Goal: Task Accomplishment & Management: Manage account settings

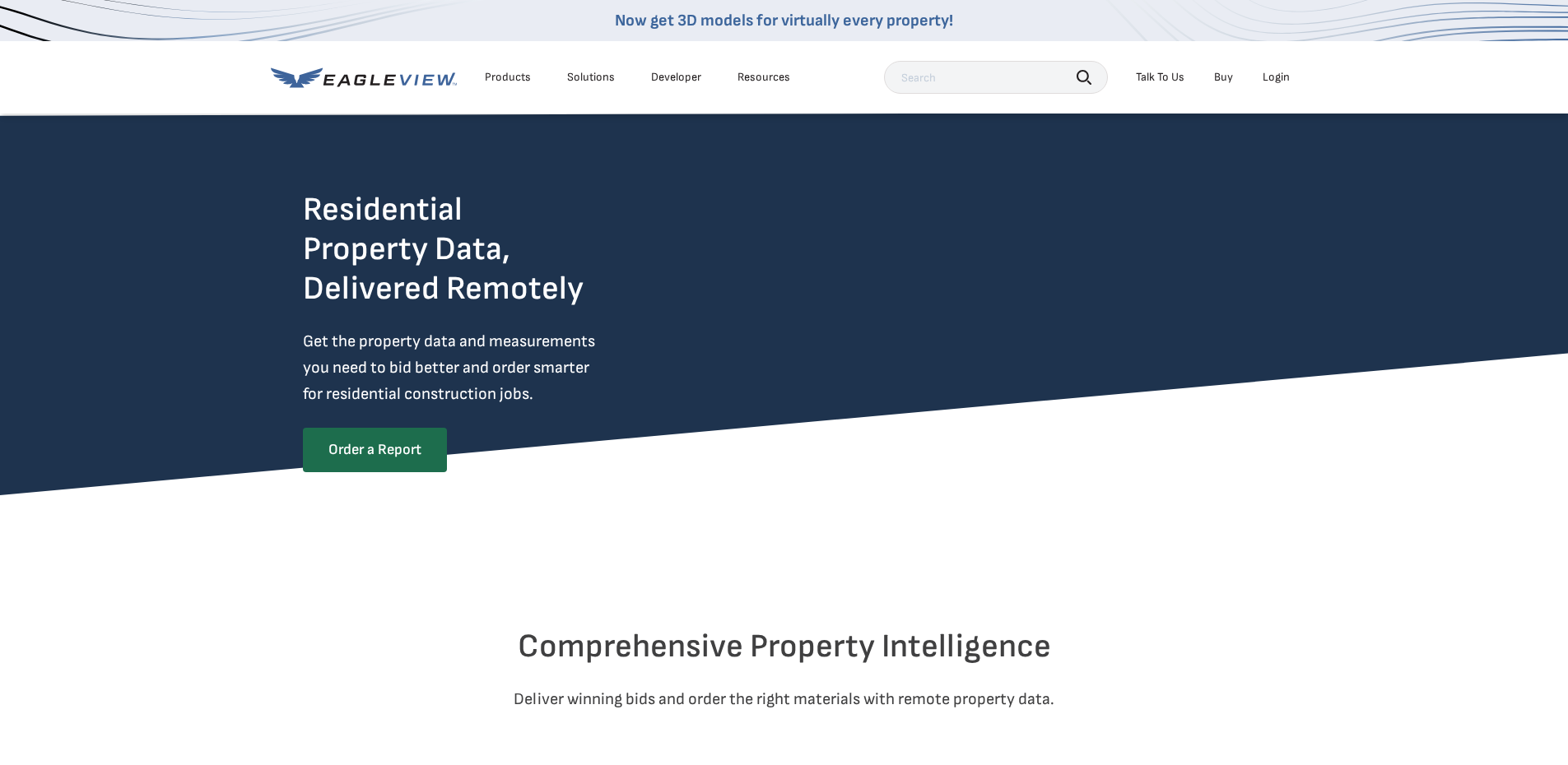
click at [1270, 76] on div "Login" at bounding box center [1276, 76] width 27 height 15
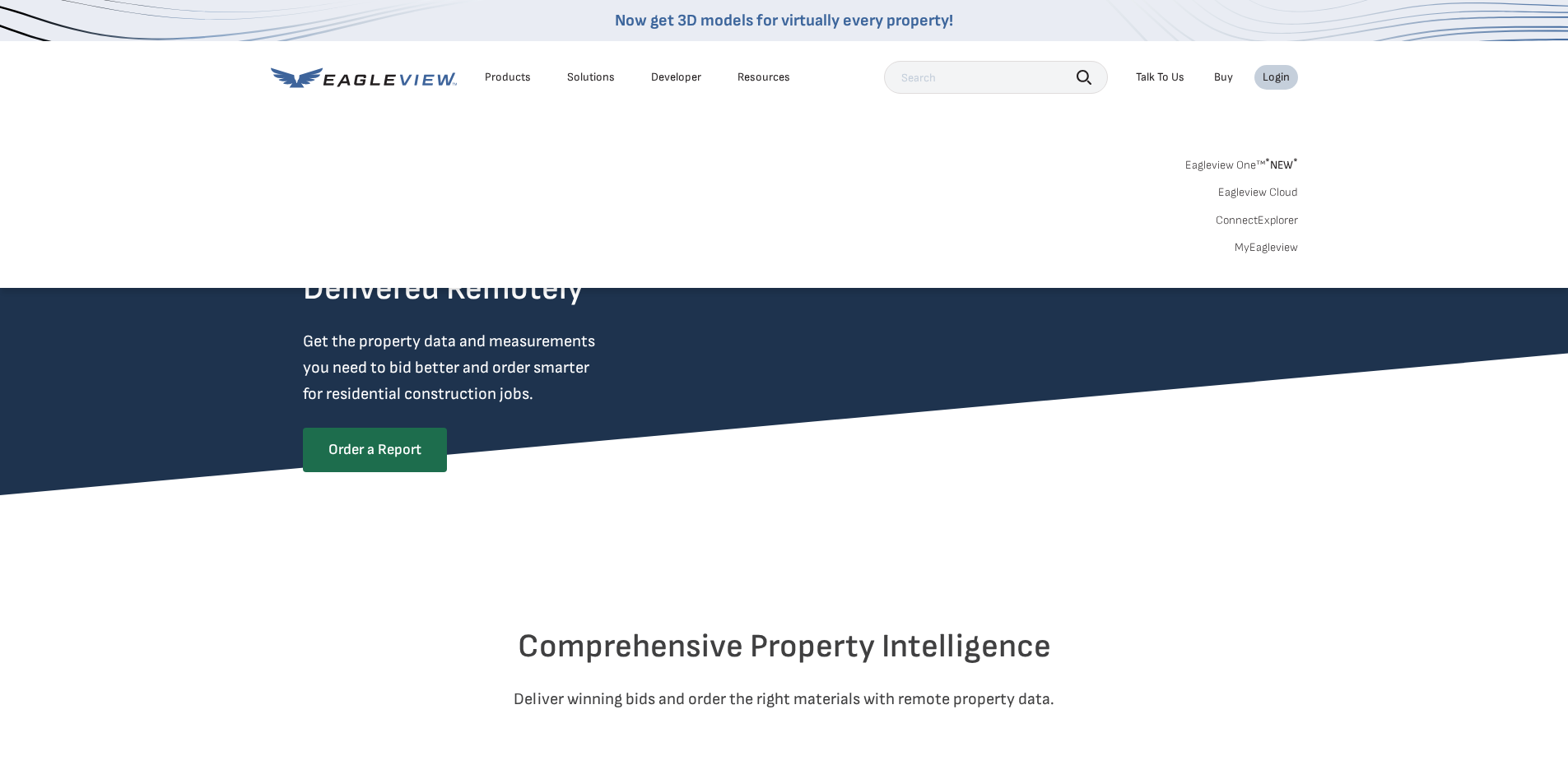
click at [1256, 252] on link "MyEagleview" at bounding box center [1265, 247] width 63 height 15
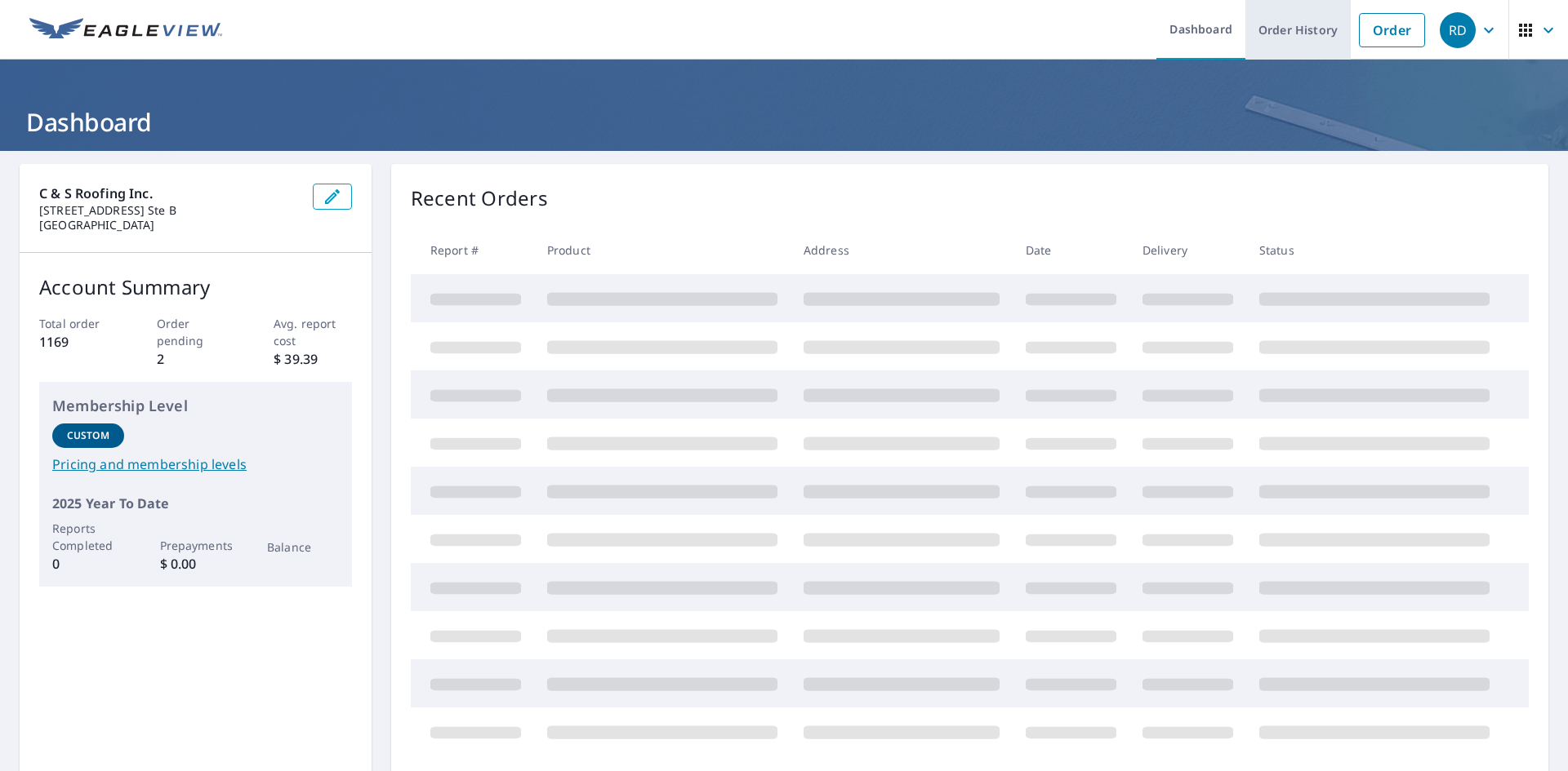
click at [1284, 22] on link "Order History" at bounding box center [1298, 29] width 105 height 60
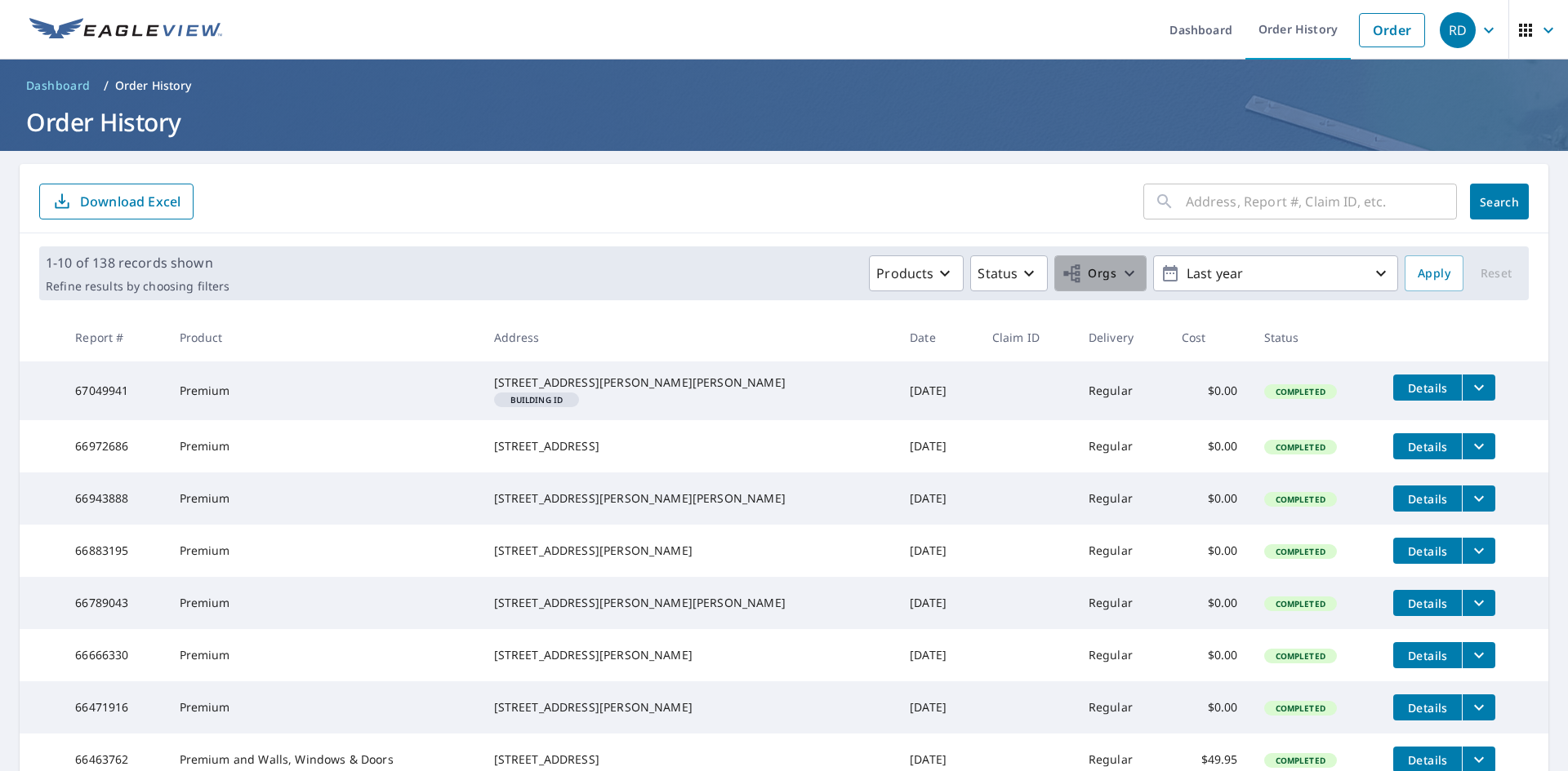
click at [1067, 278] on icon "button" at bounding box center [1072, 273] width 16 height 18
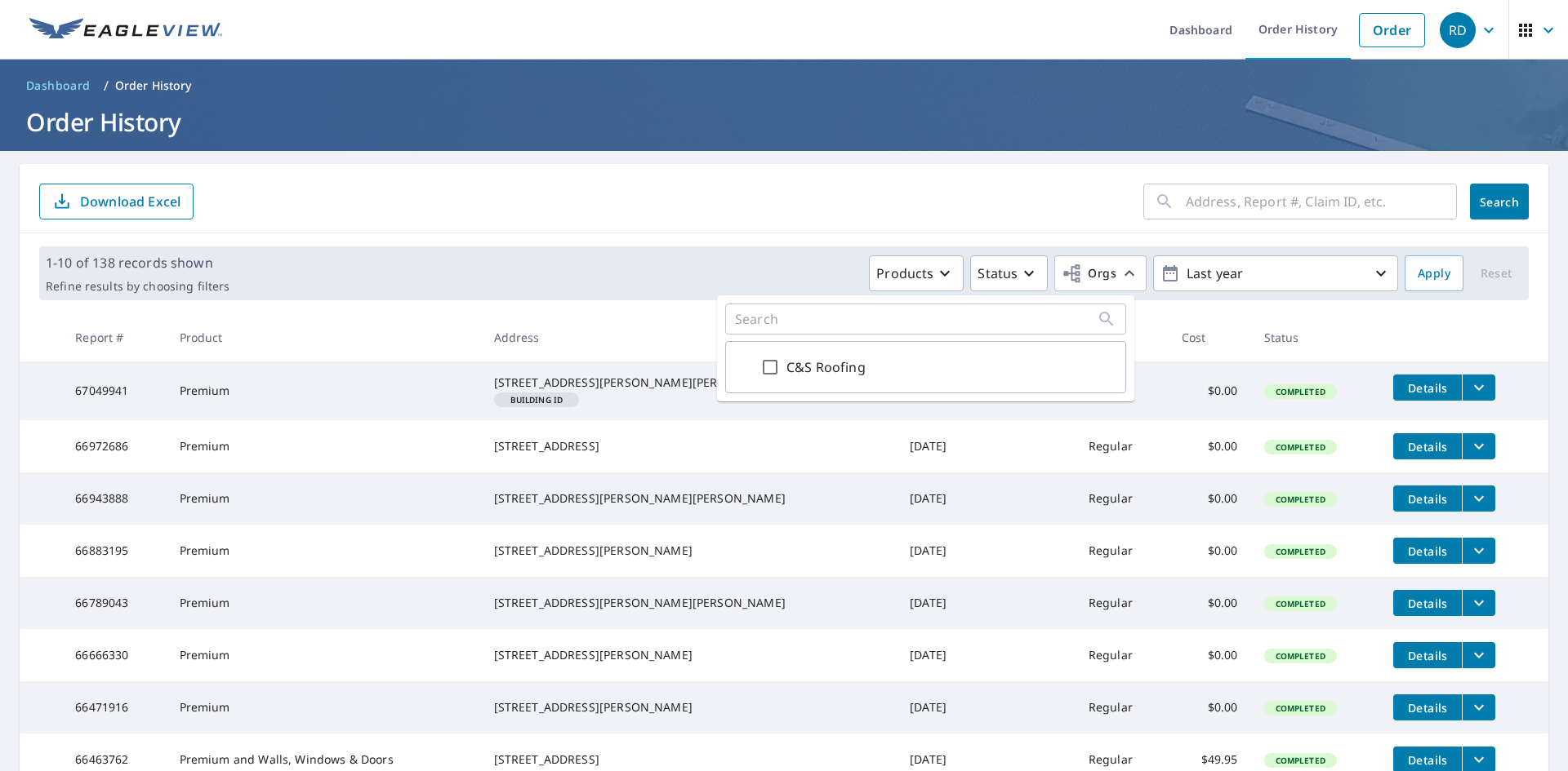
click at [778, 367] on input "C&S Roofing" at bounding box center [770, 367] width 20 height 20
checkbox input "true"
click at [1424, 272] on span "Apply" at bounding box center [1434, 274] width 33 height 21
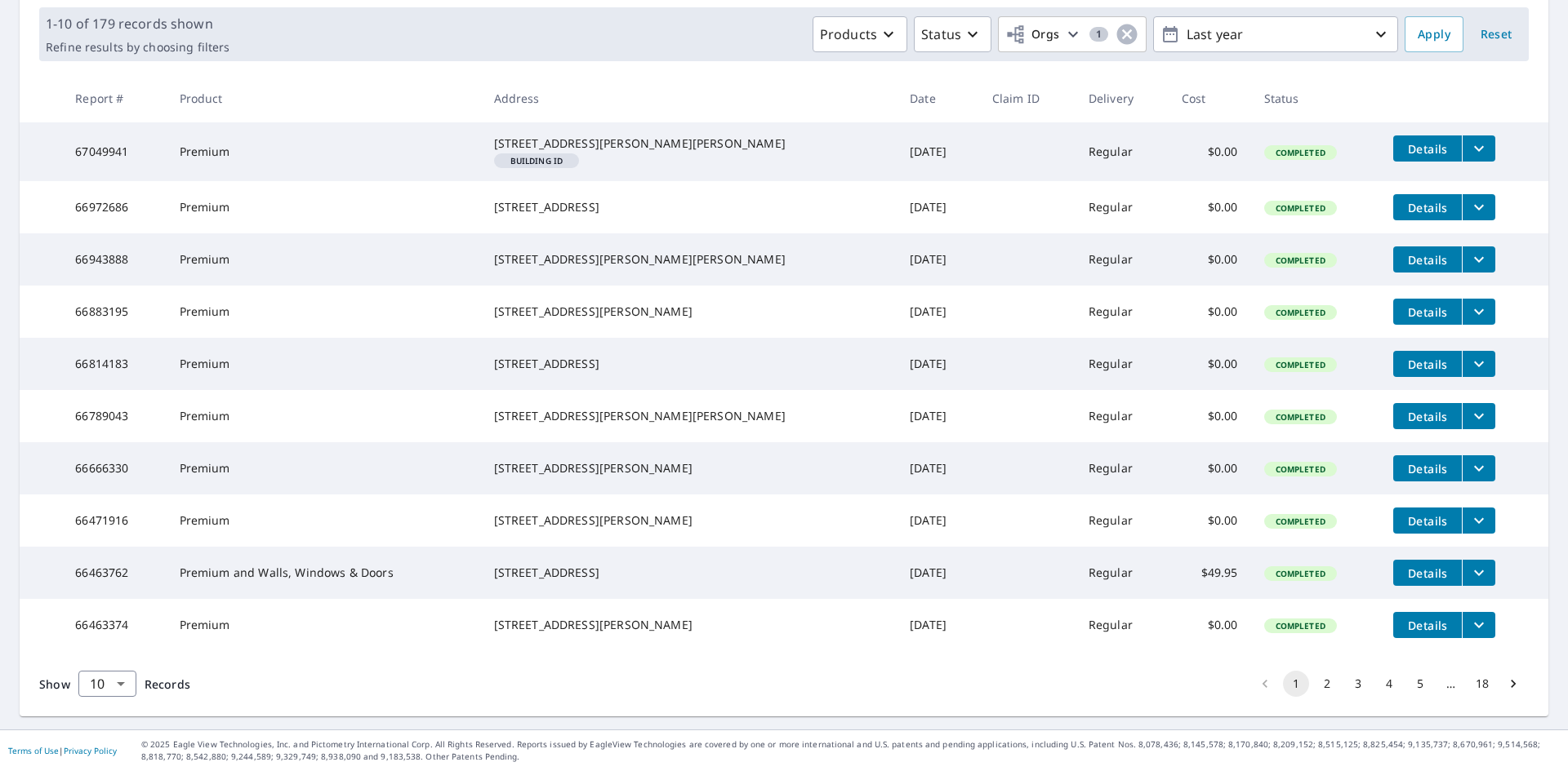
scroll to position [315, 0]
click at [1319, 688] on button "2" at bounding box center [1327, 684] width 26 height 26
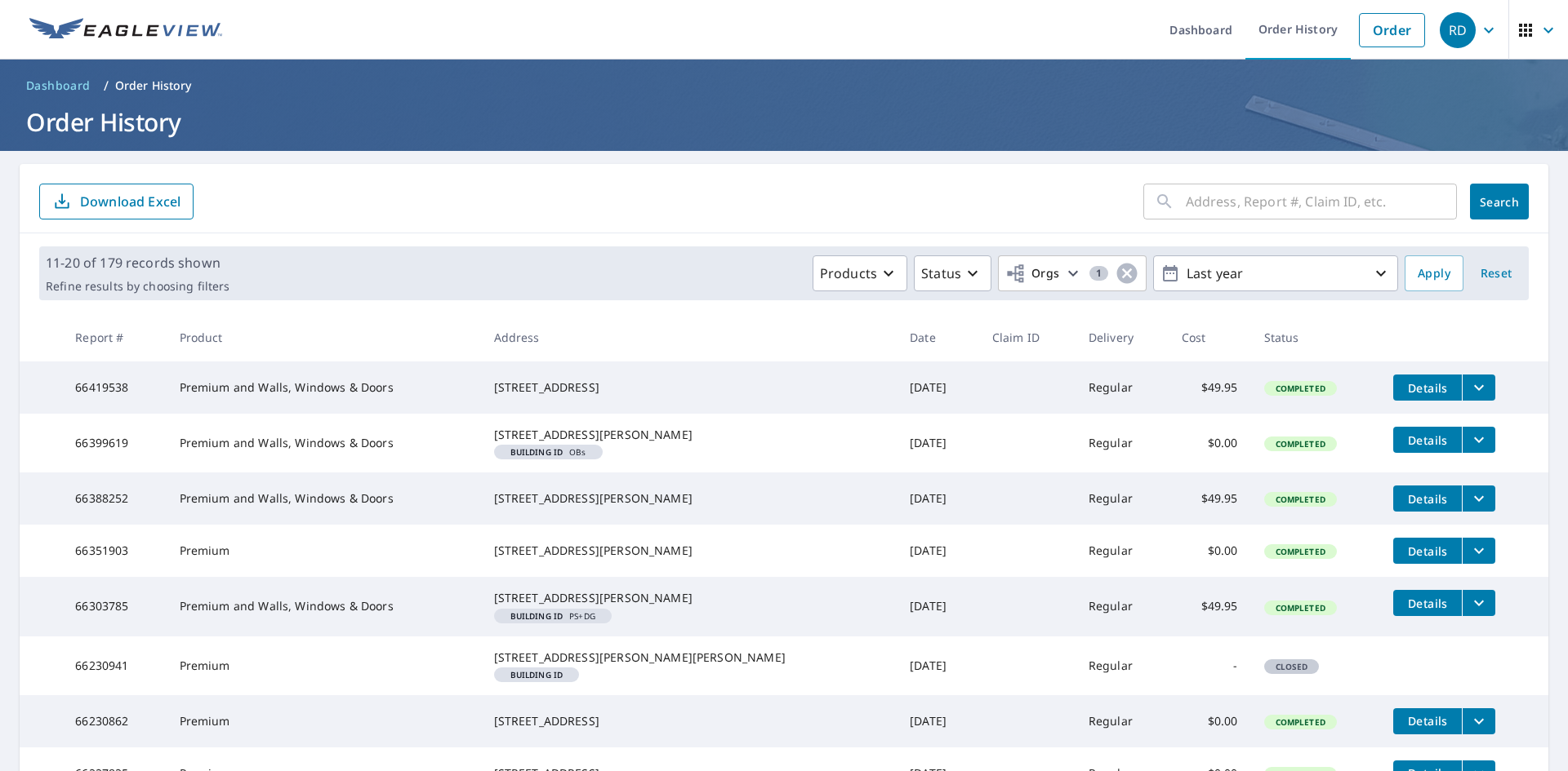
scroll to position [327, 0]
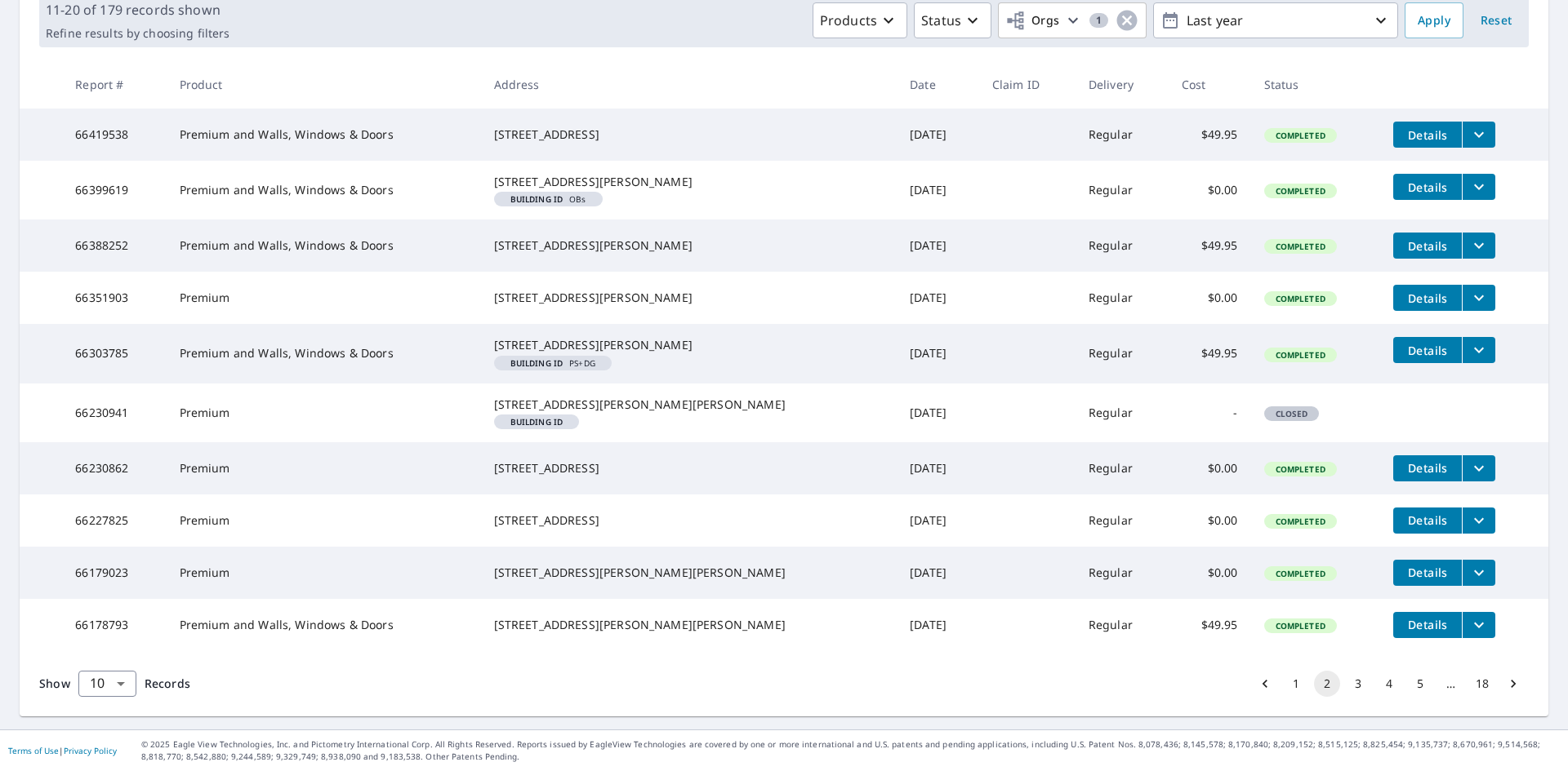
click at [1345, 697] on button "3" at bounding box center [1358, 684] width 26 height 26
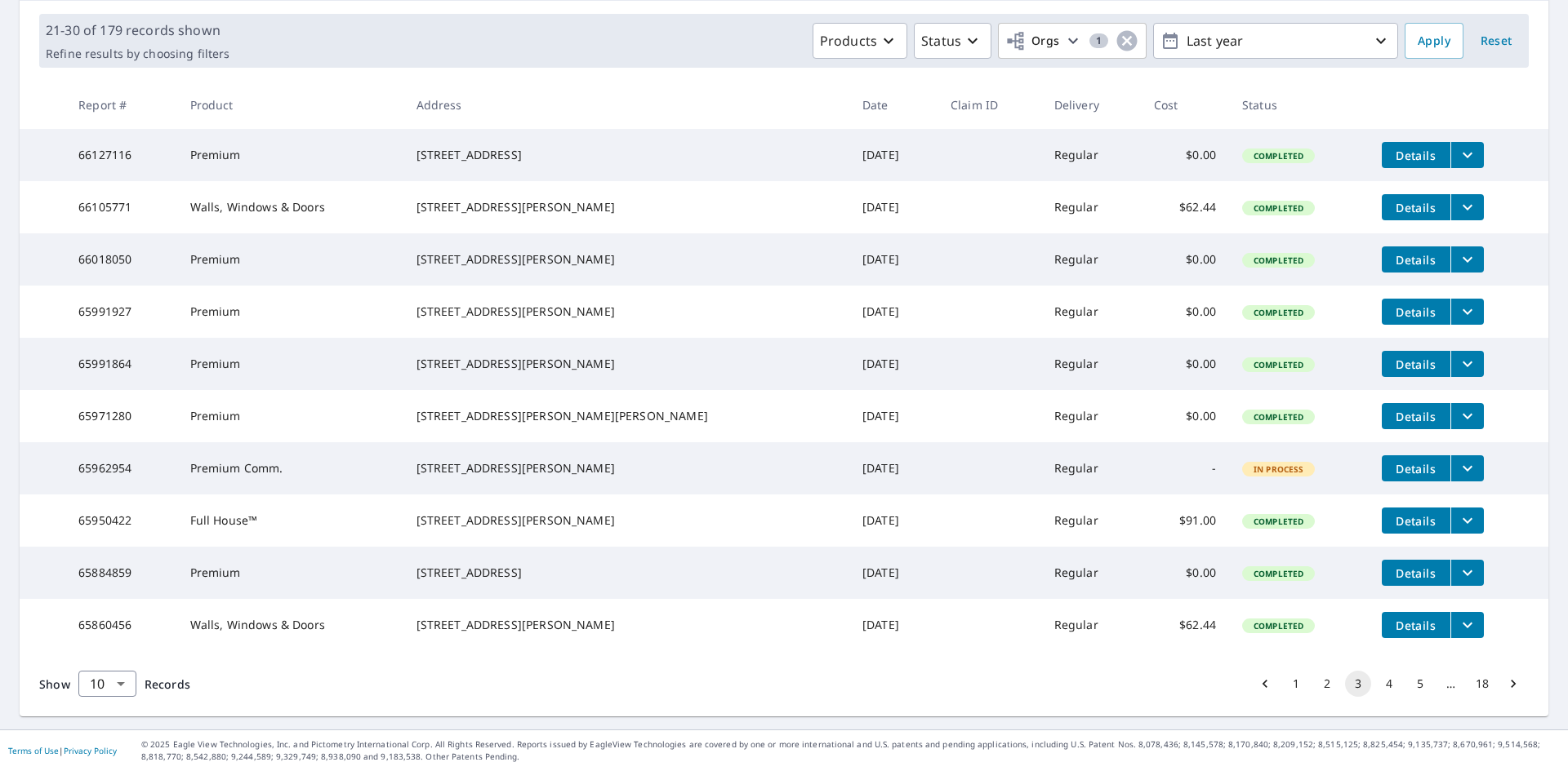
scroll to position [298, 0]
click at [1376, 692] on button "4" at bounding box center [1389, 684] width 26 height 26
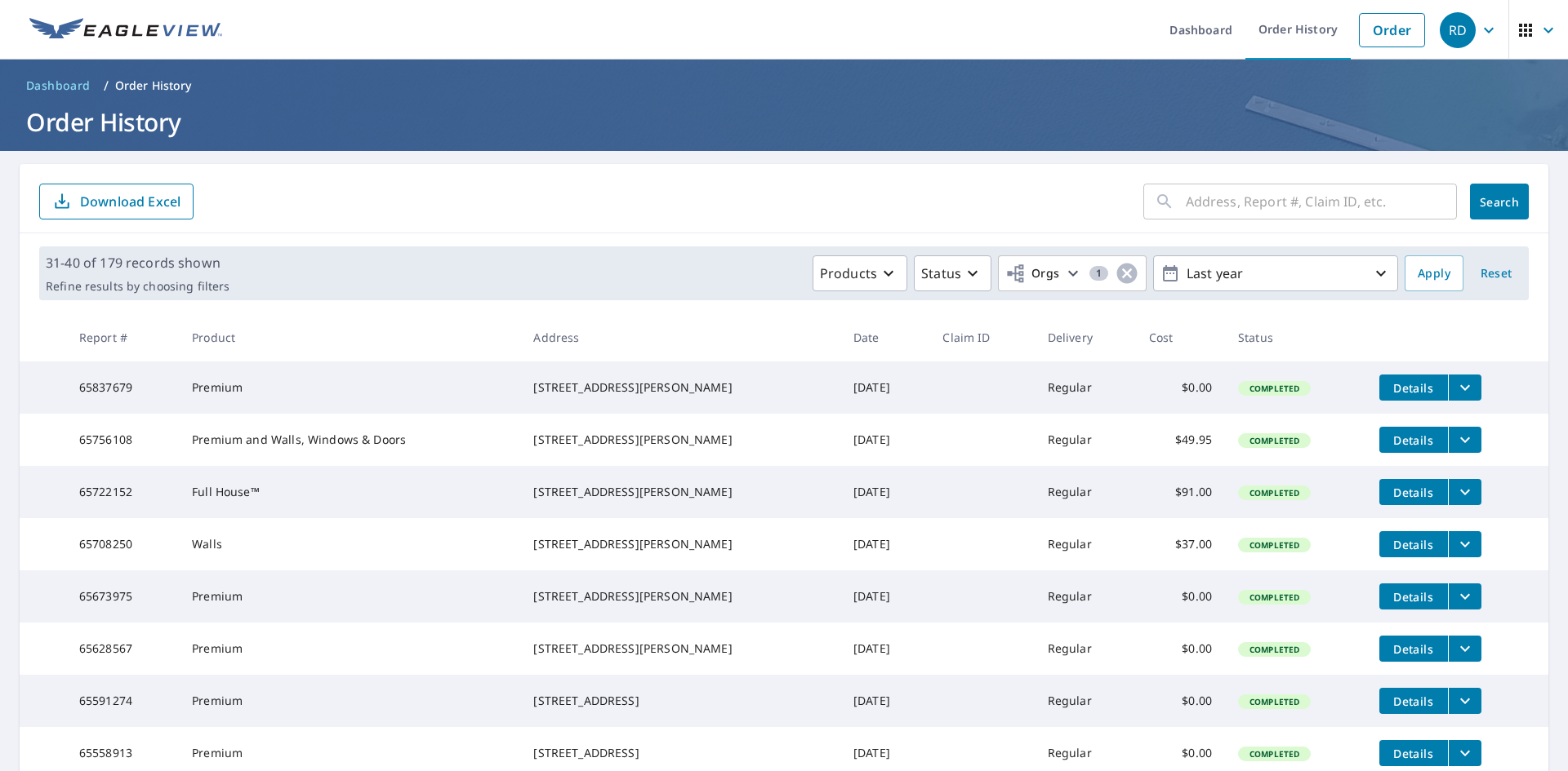
scroll to position [298, 0]
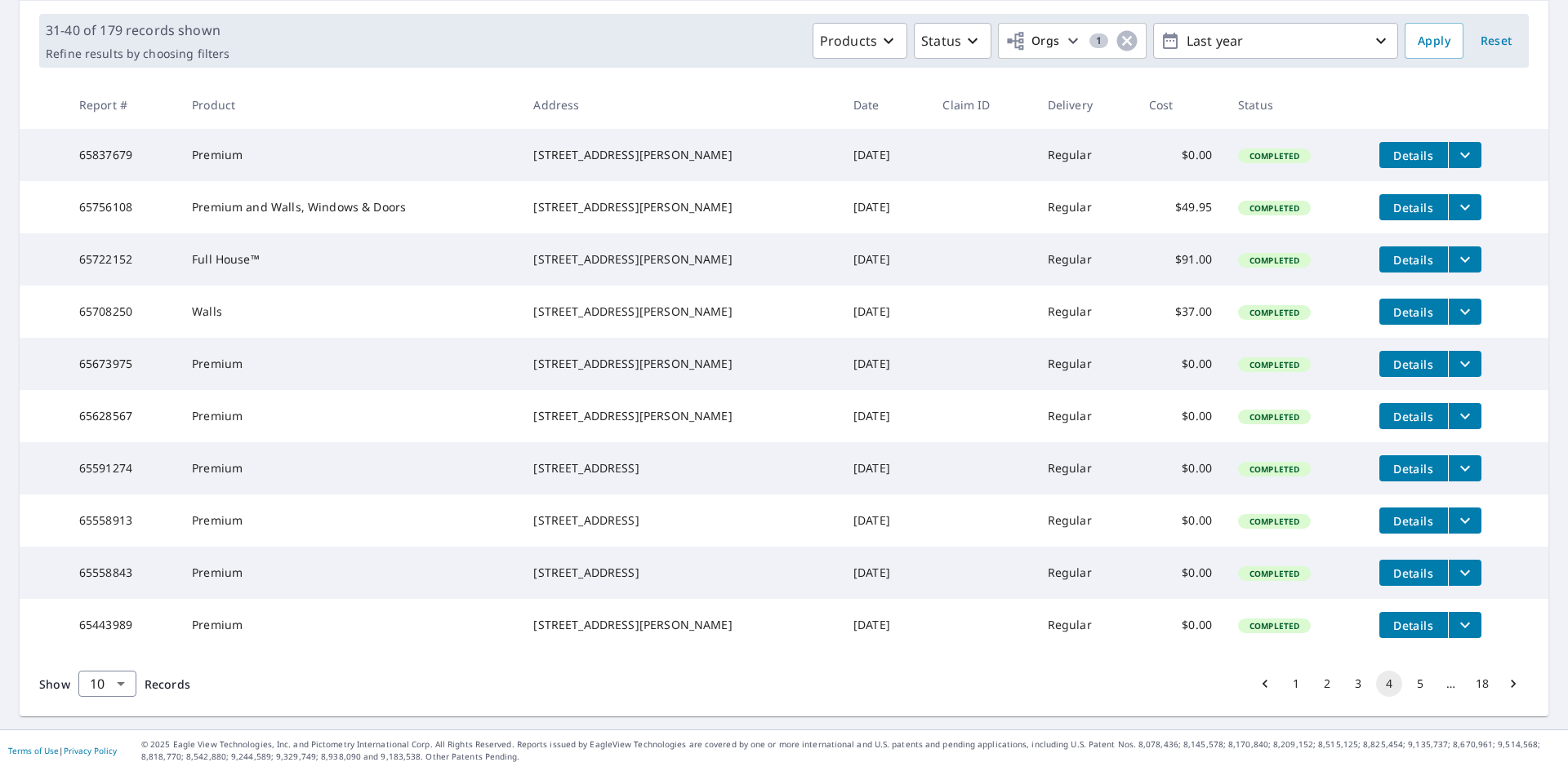
click at [1407, 682] on button "5" at bounding box center [1420, 684] width 26 height 26
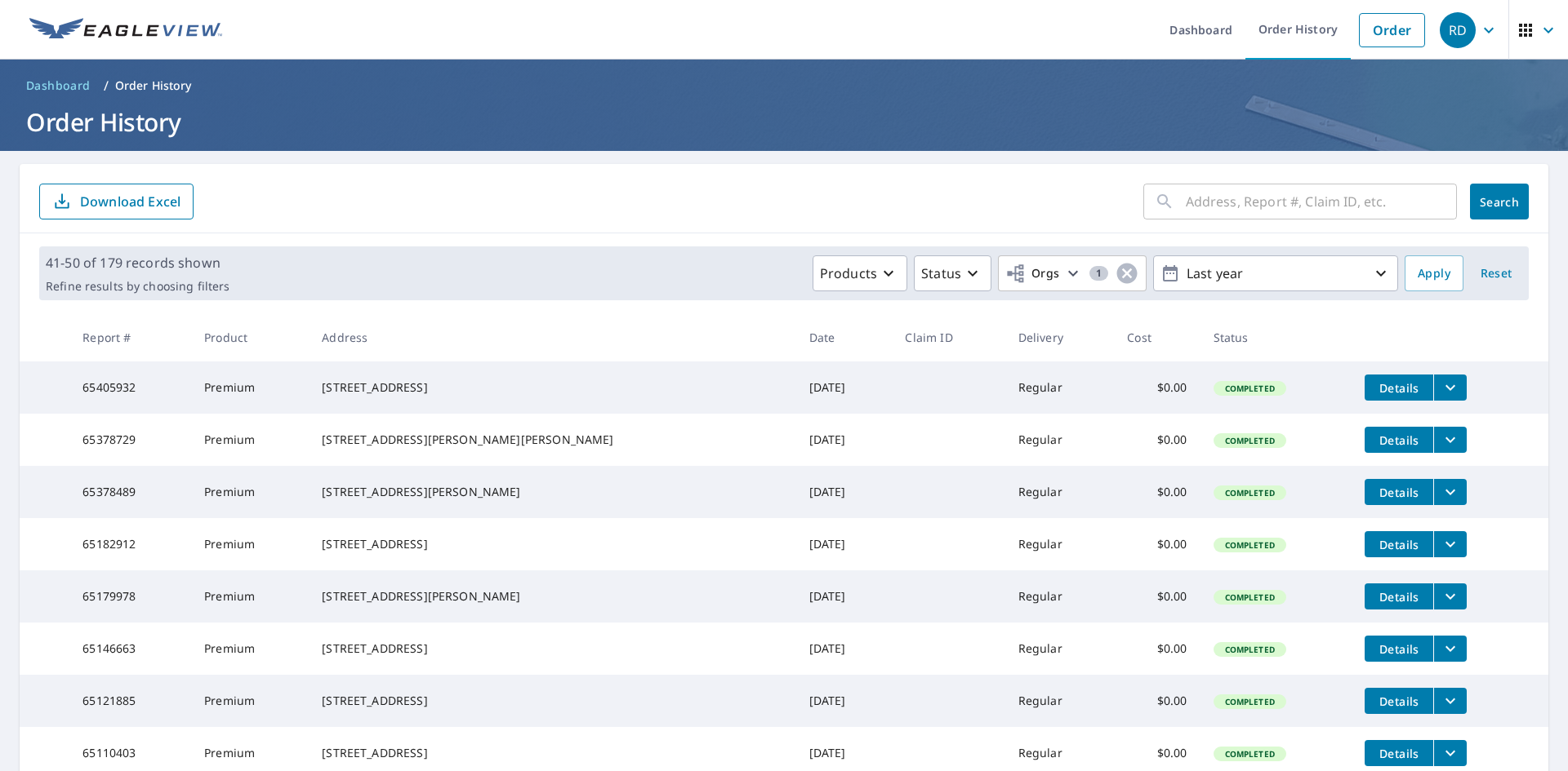
scroll to position [298, 0]
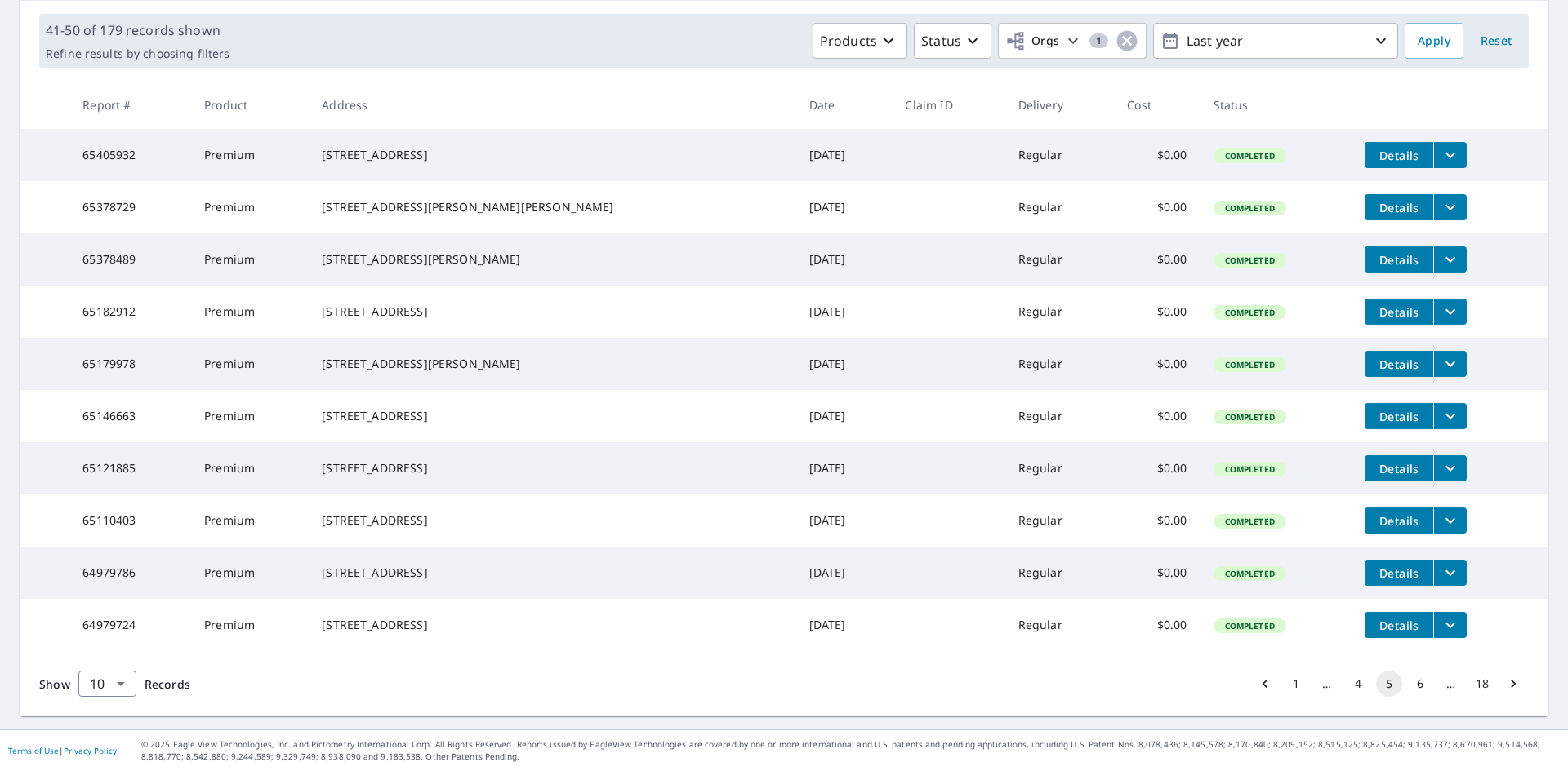
click at [1407, 684] on button "6" at bounding box center [1420, 684] width 26 height 26
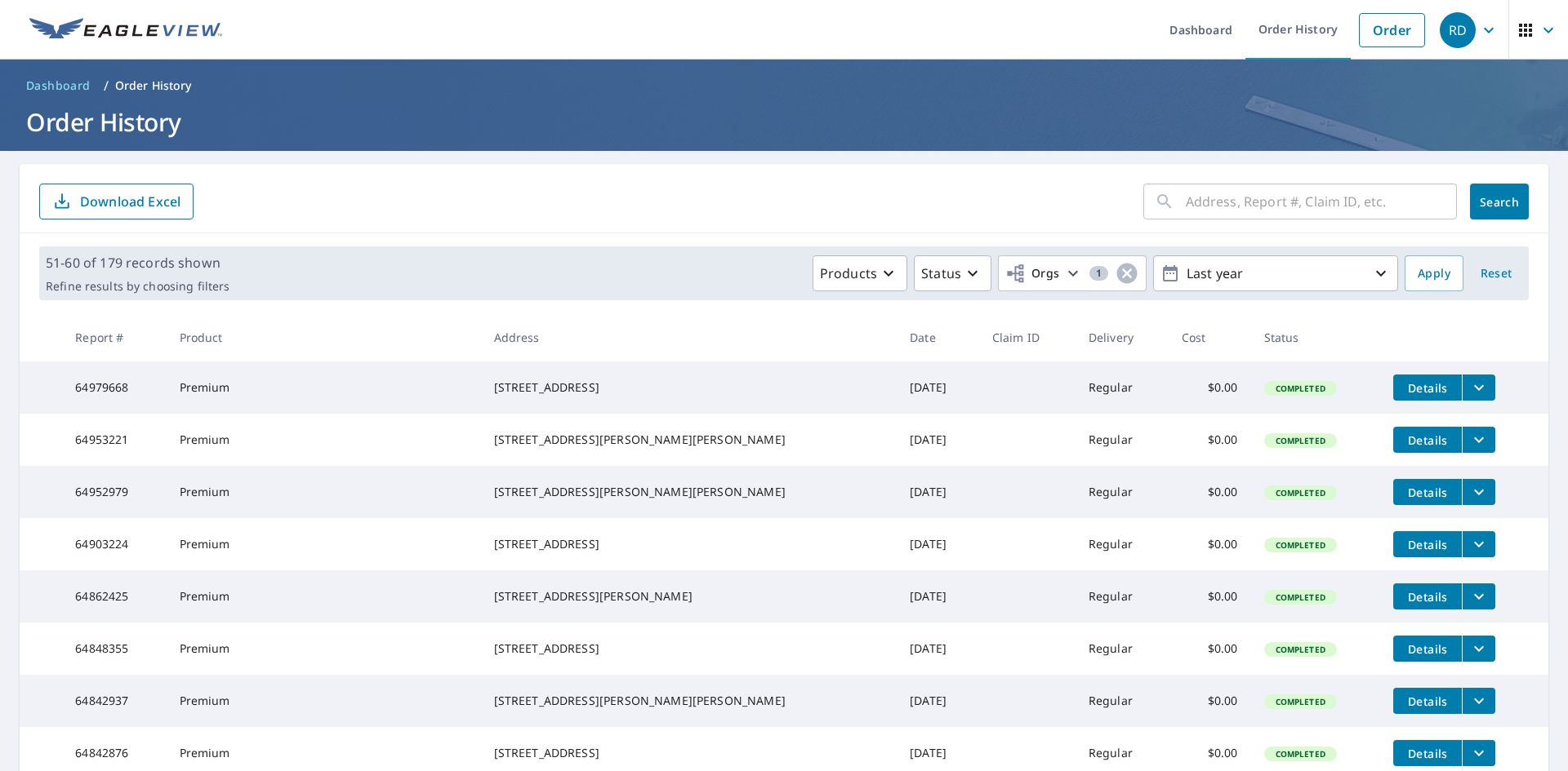
scroll to position [298, 0]
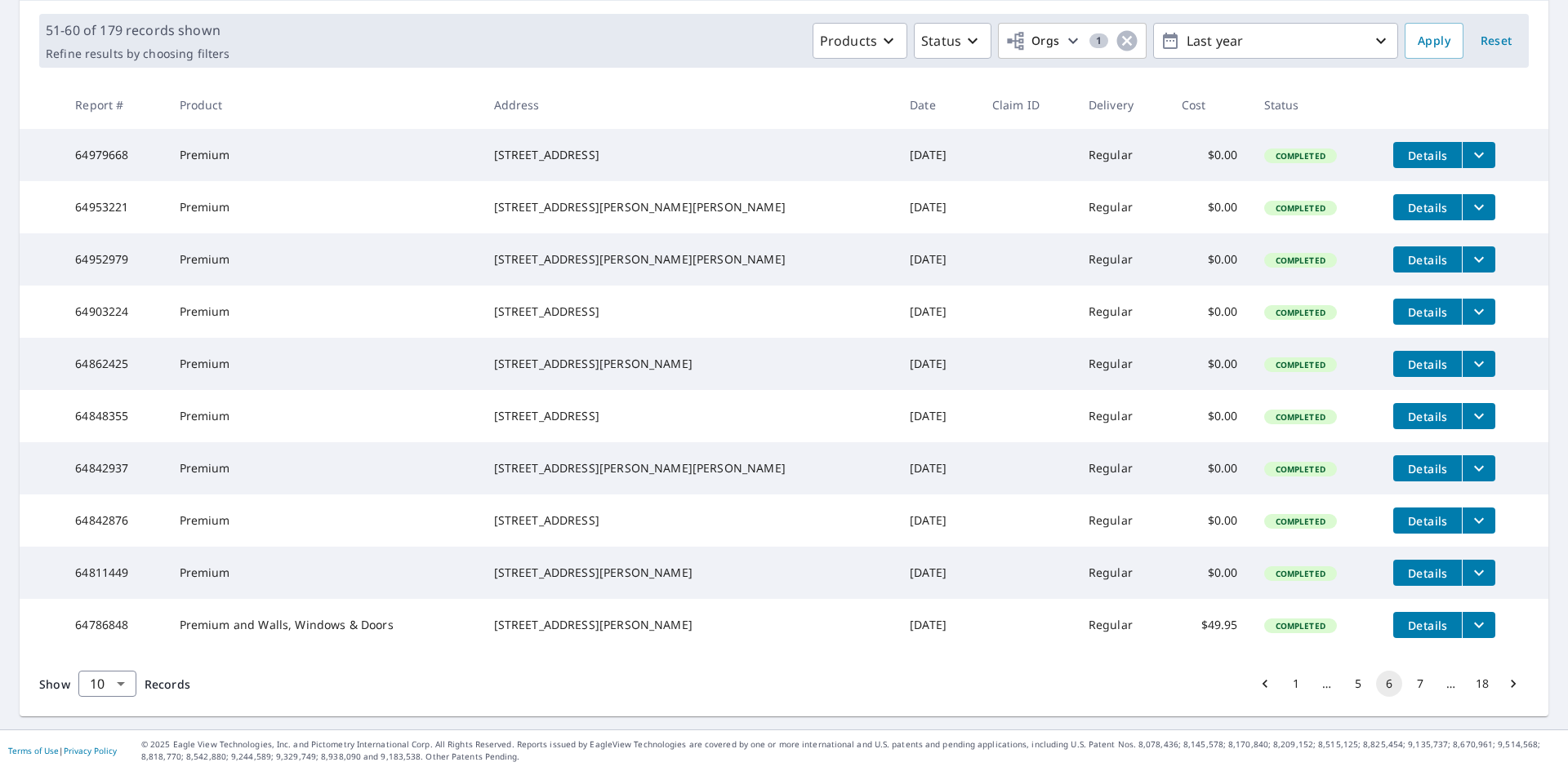
click at [1408, 680] on button "7" at bounding box center [1420, 684] width 26 height 26
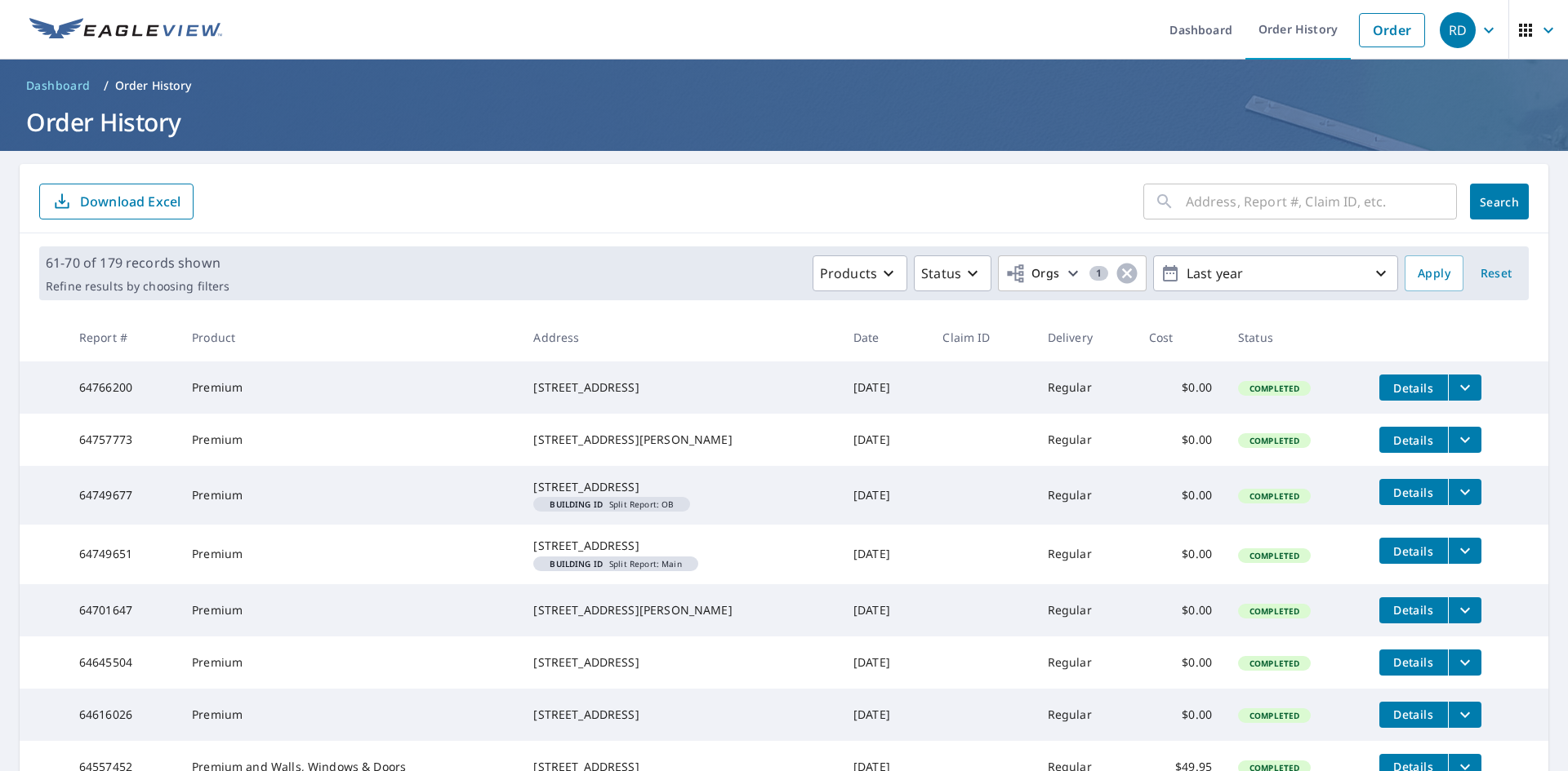
scroll to position [331, 0]
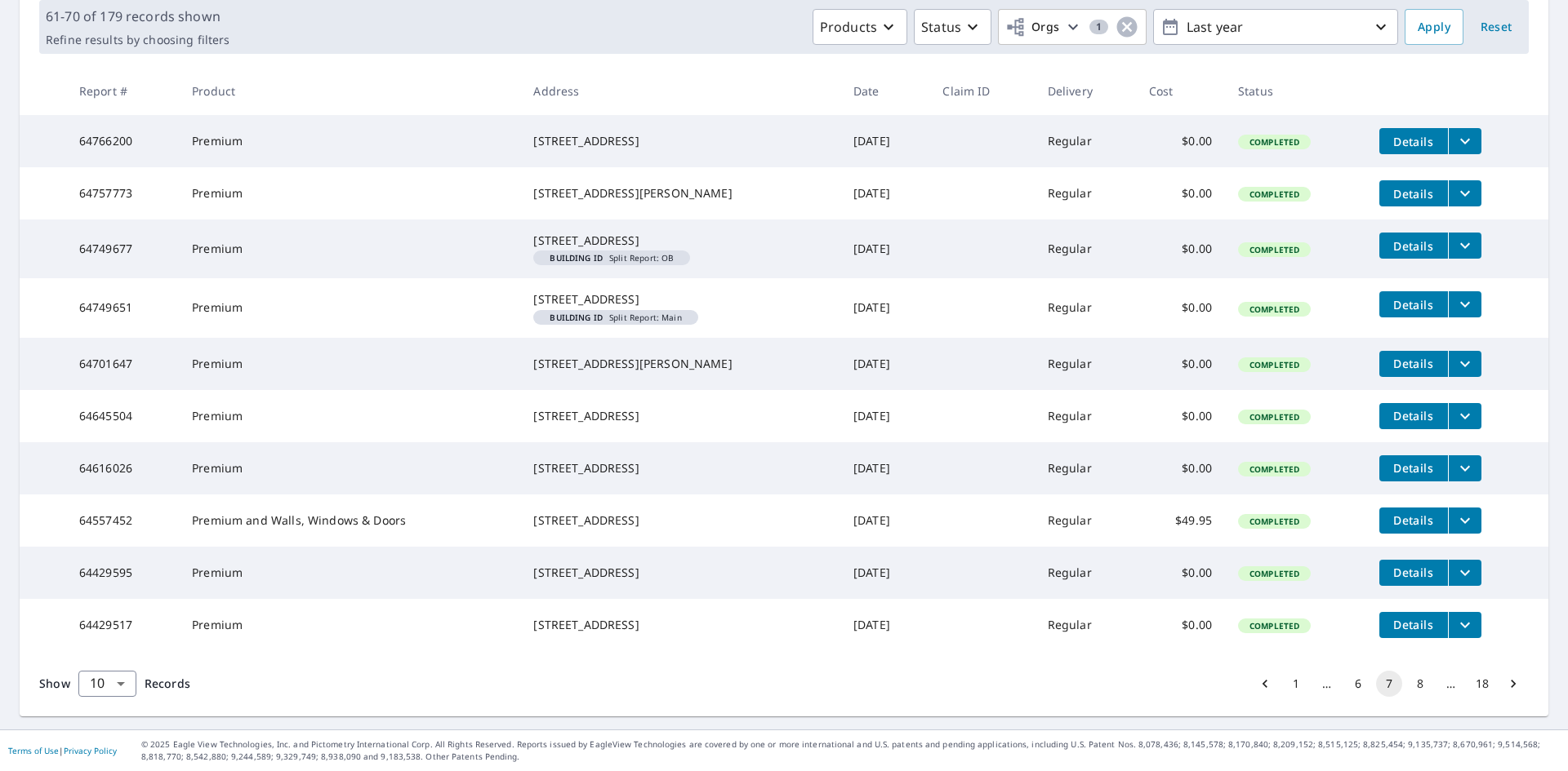
click at [1407, 688] on button "8" at bounding box center [1420, 684] width 26 height 26
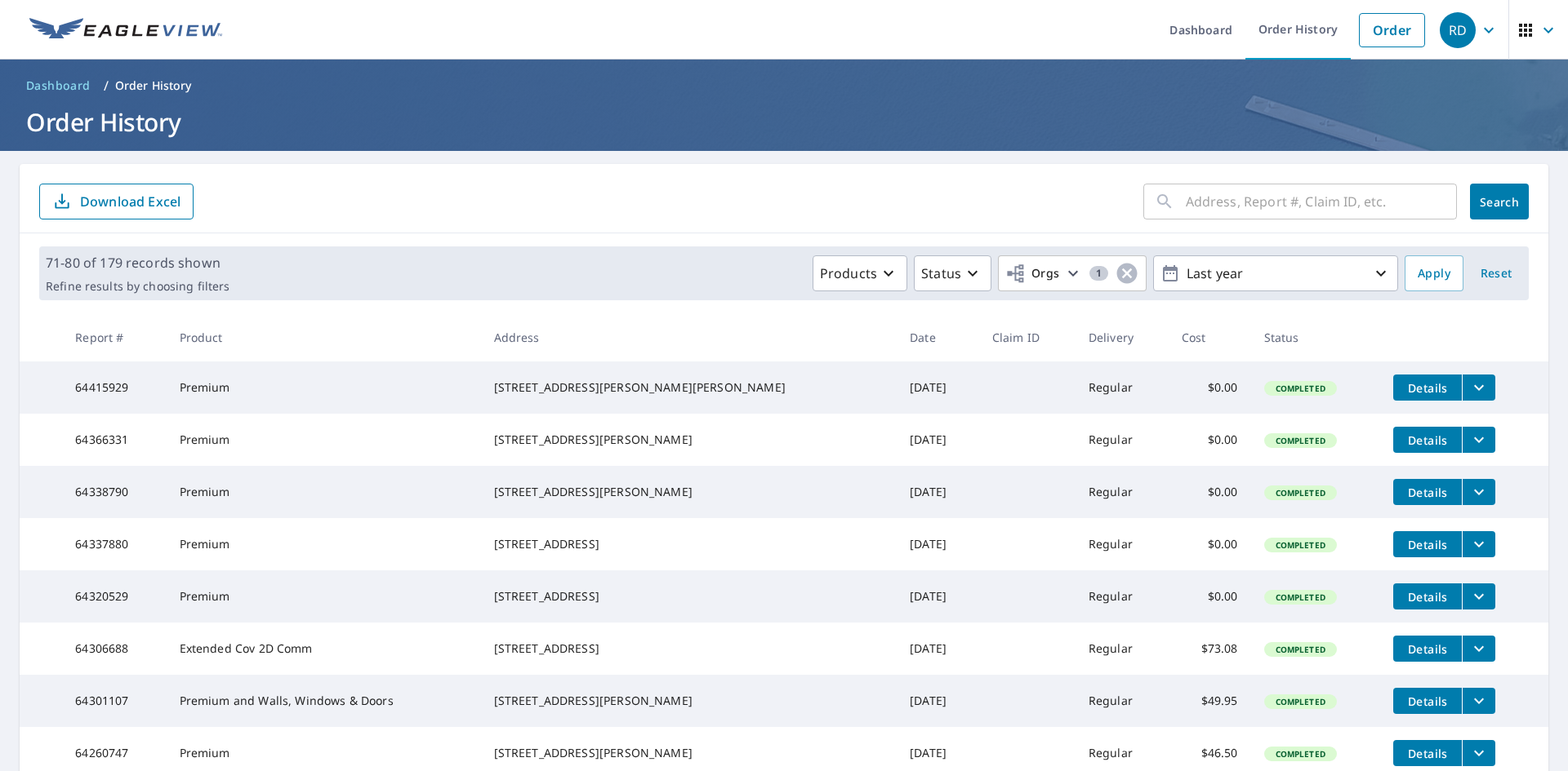
scroll to position [298, 0]
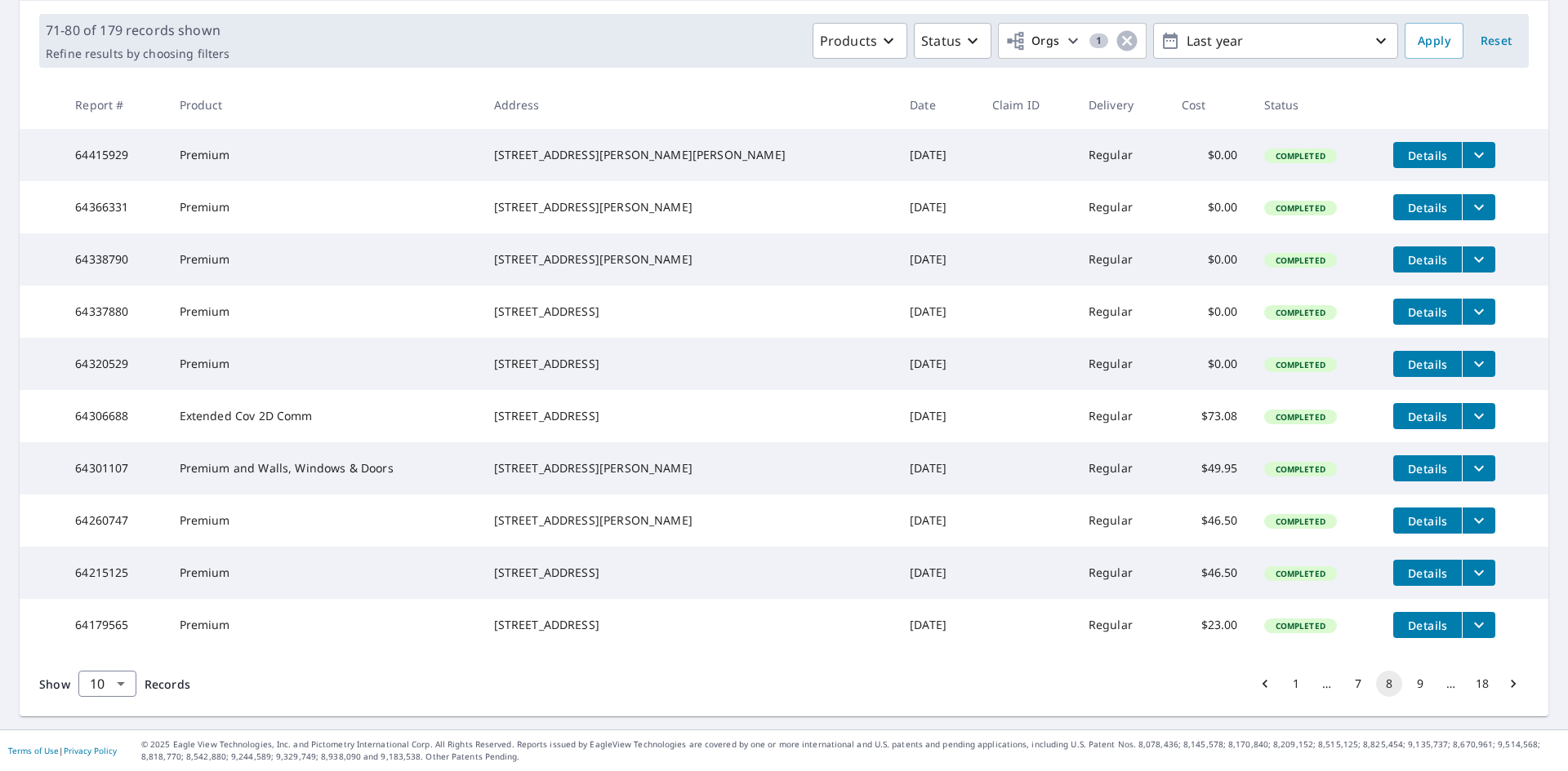
click at [1348, 691] on button "7" at bounding box center [1358, 684] width 26 height 26
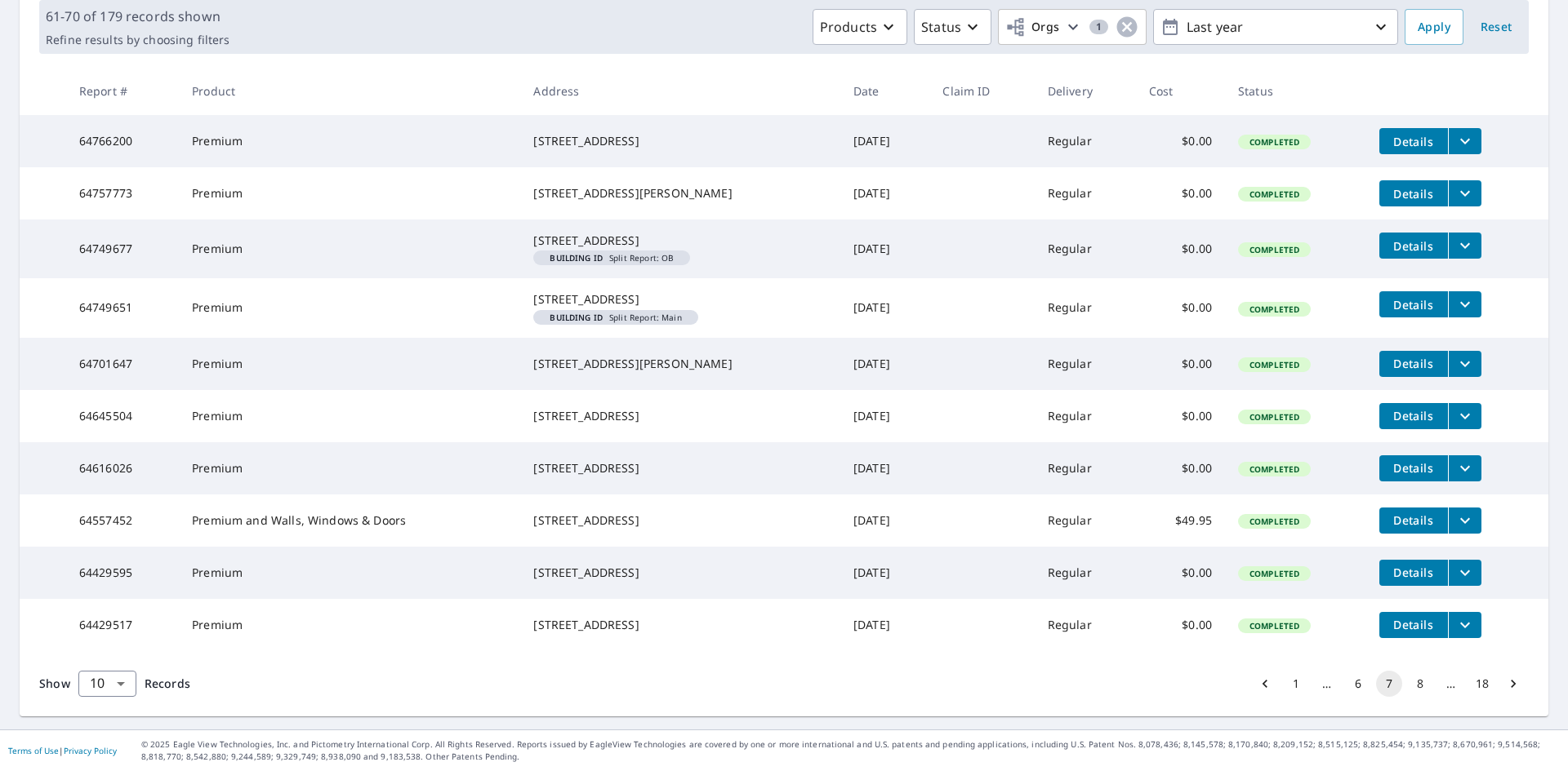
scroll to position [331, 0]
click at [1353, 686] on button "6" at bounding box center [1358, 684] width 26 height 26
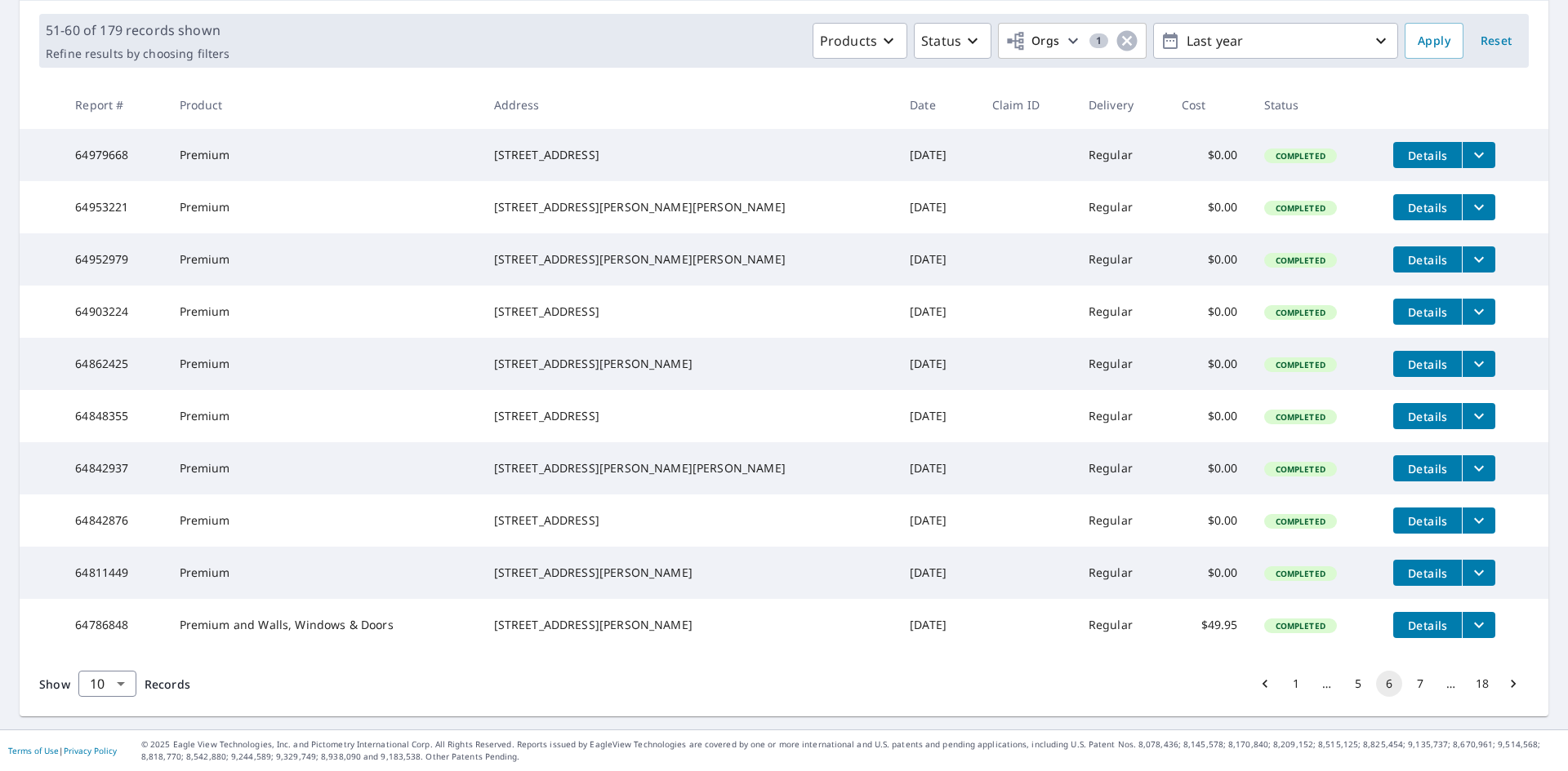
scroll to position [298, 0]
click at [1346, 681] on button "5" at bounding box center [1358, 684] width 26 height 26
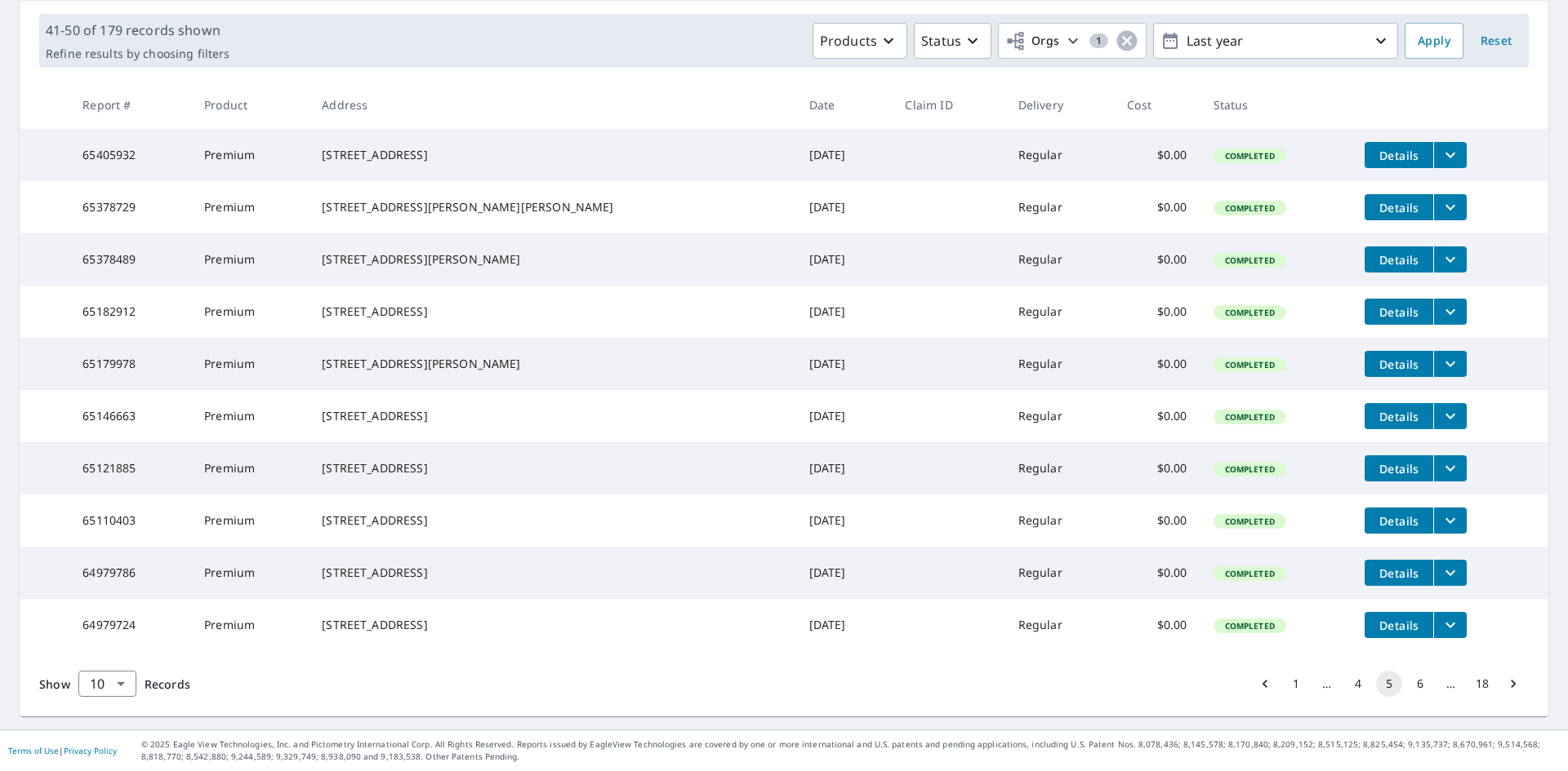
scroll to position [298, 0]
click at [1350, 690] on button "4" at bounding box center [1358, 684] width 26 height 26
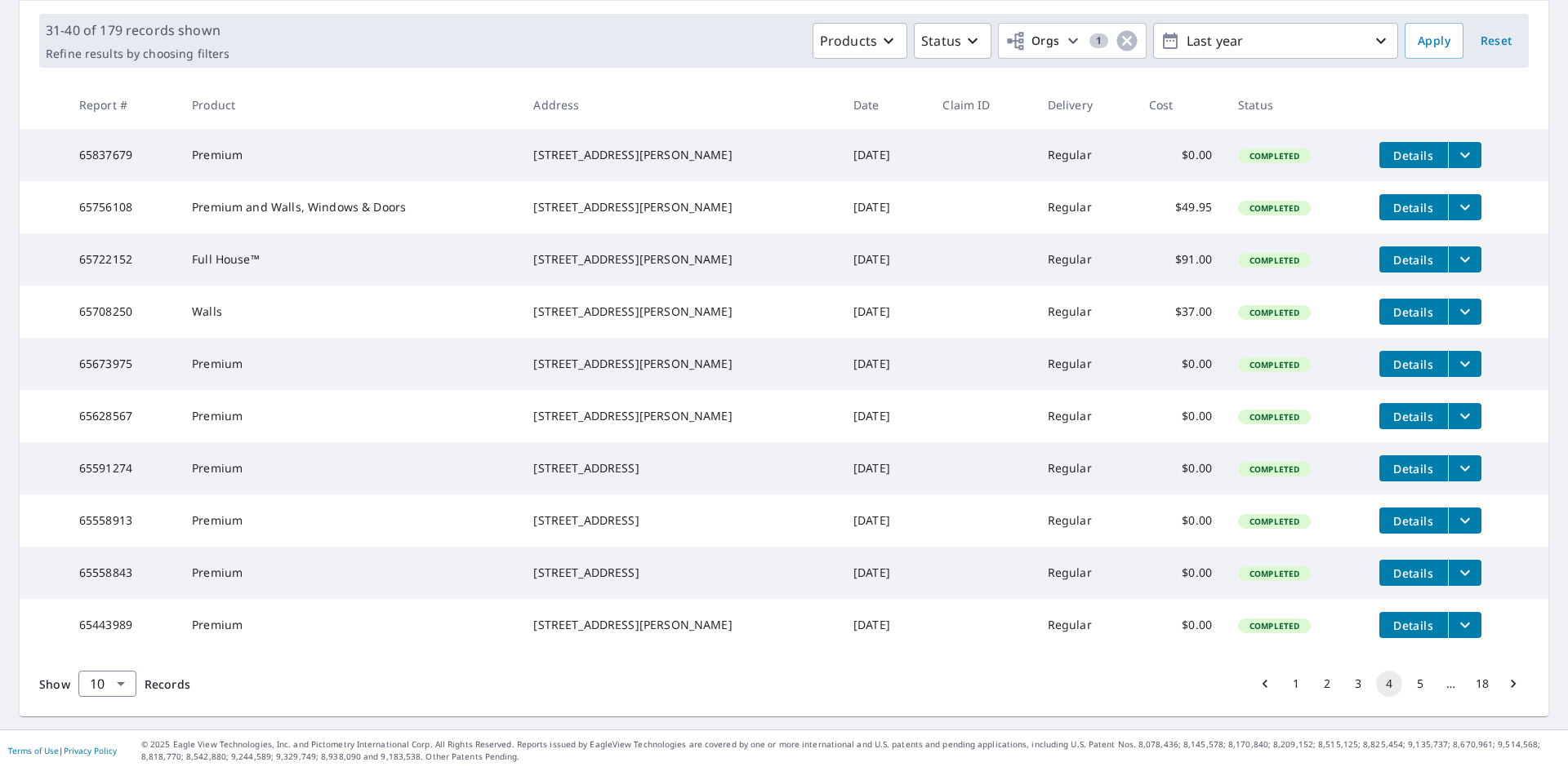
scroll to position [298, 0]
click at [1407, 686] on button "5" at bounding box center [1420, 684] width 26 height 26
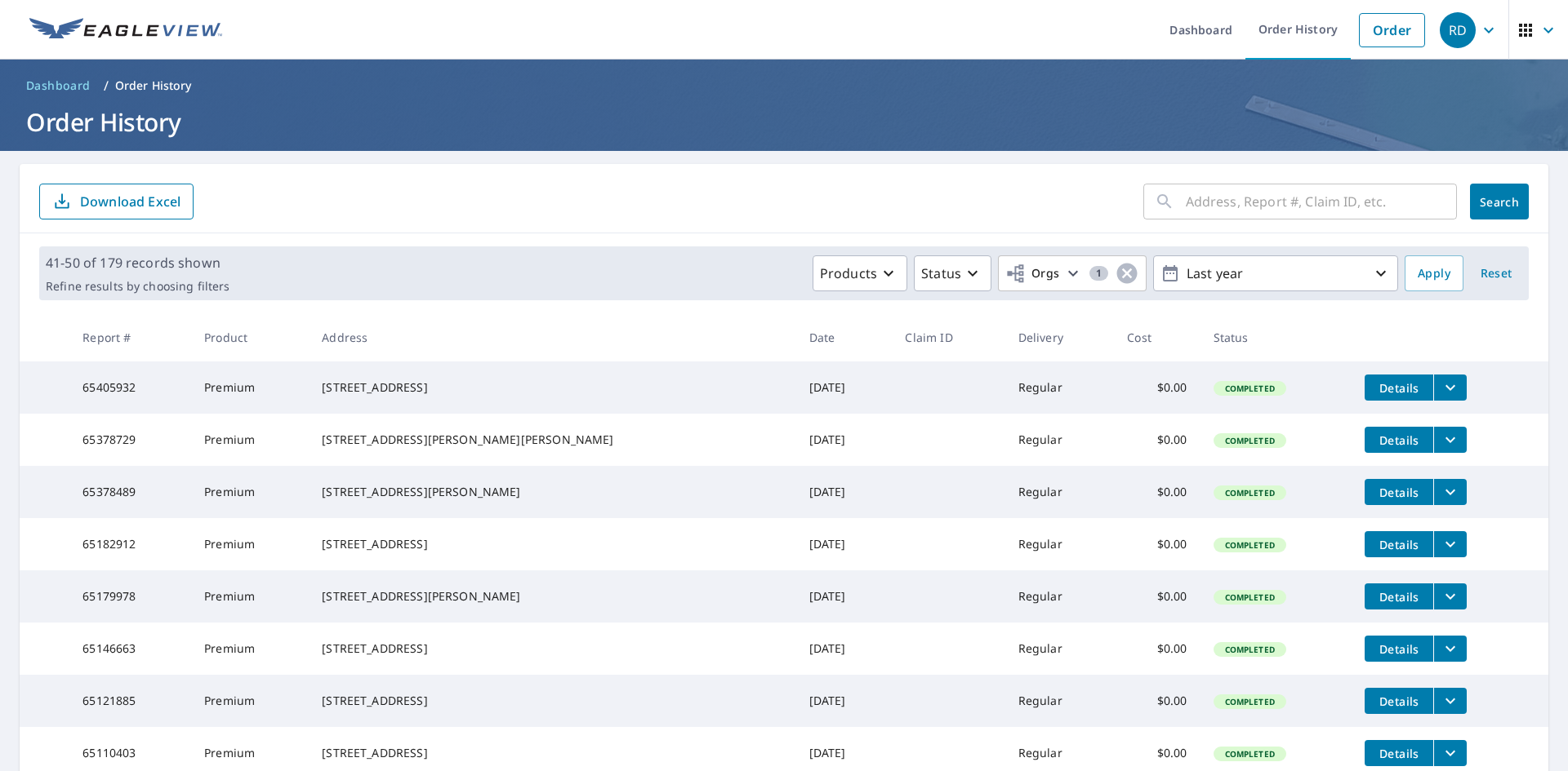
scroll to position [298, 0]
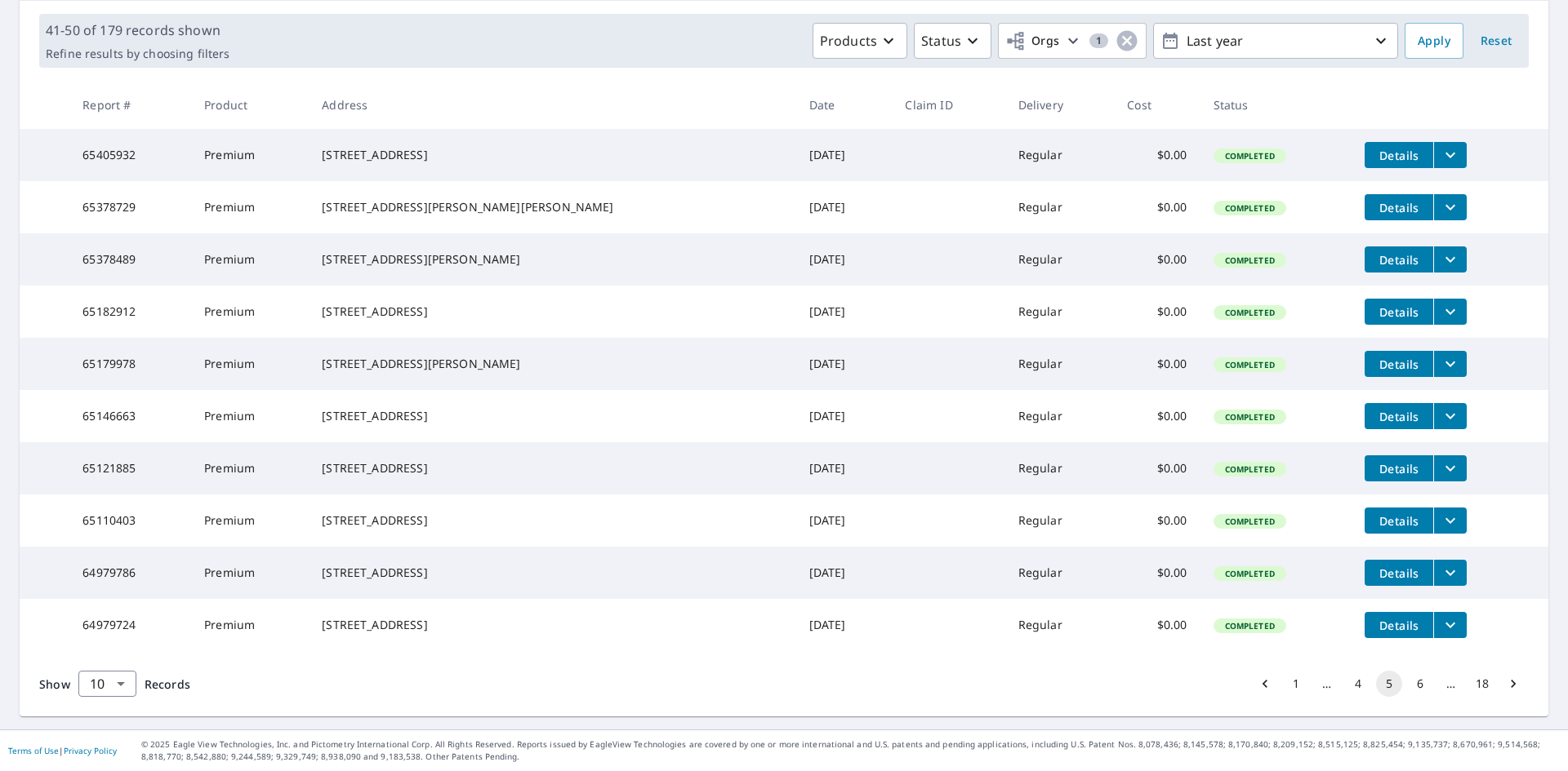
click at [1351, 691] on button "4" at bounding box center [1358, 684] width 26 height 26
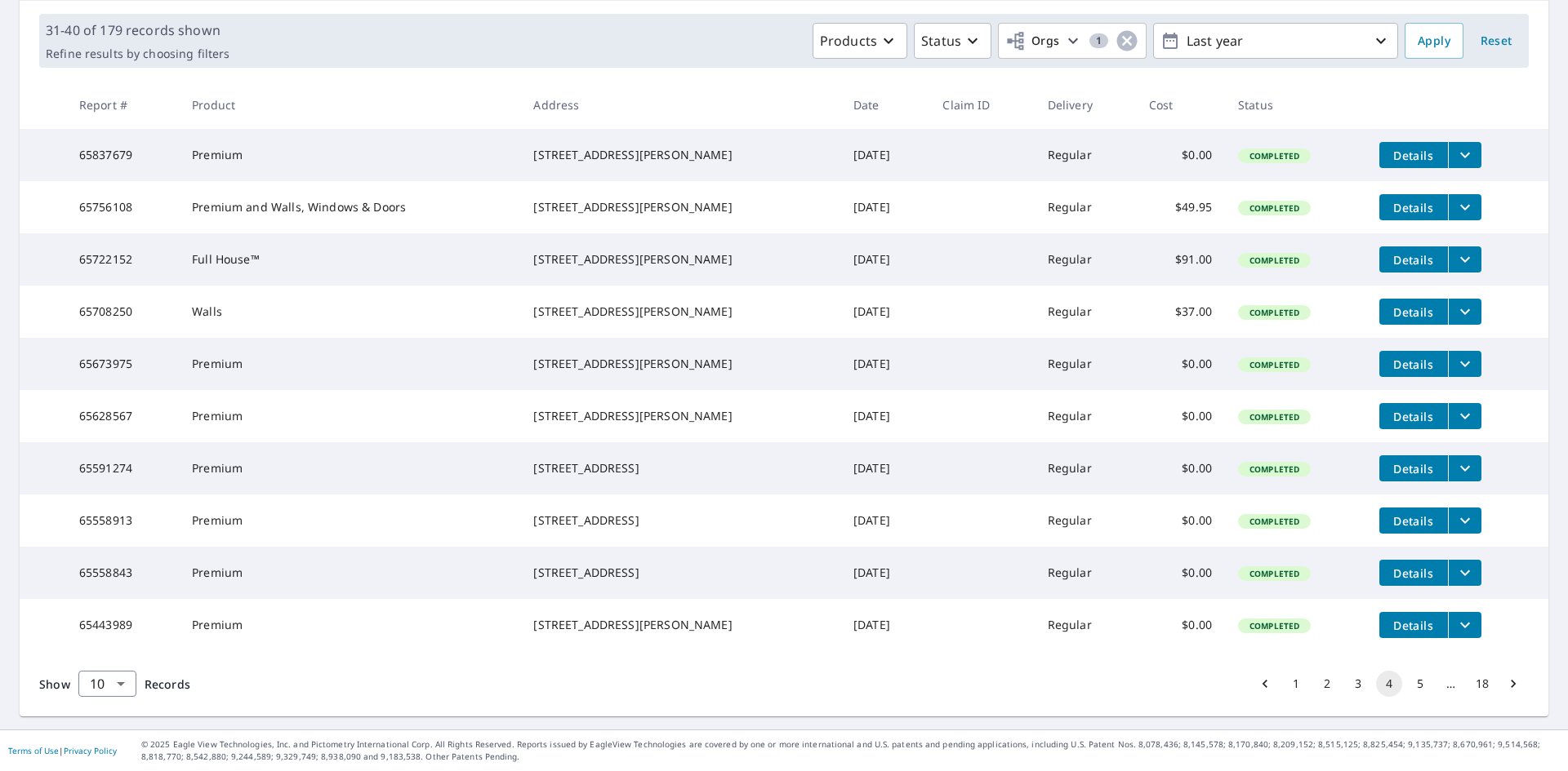
scroll to position [298, 0]
click at [1407, 684] on button "5" at bounding box center [1420, 684] width 26 height 26
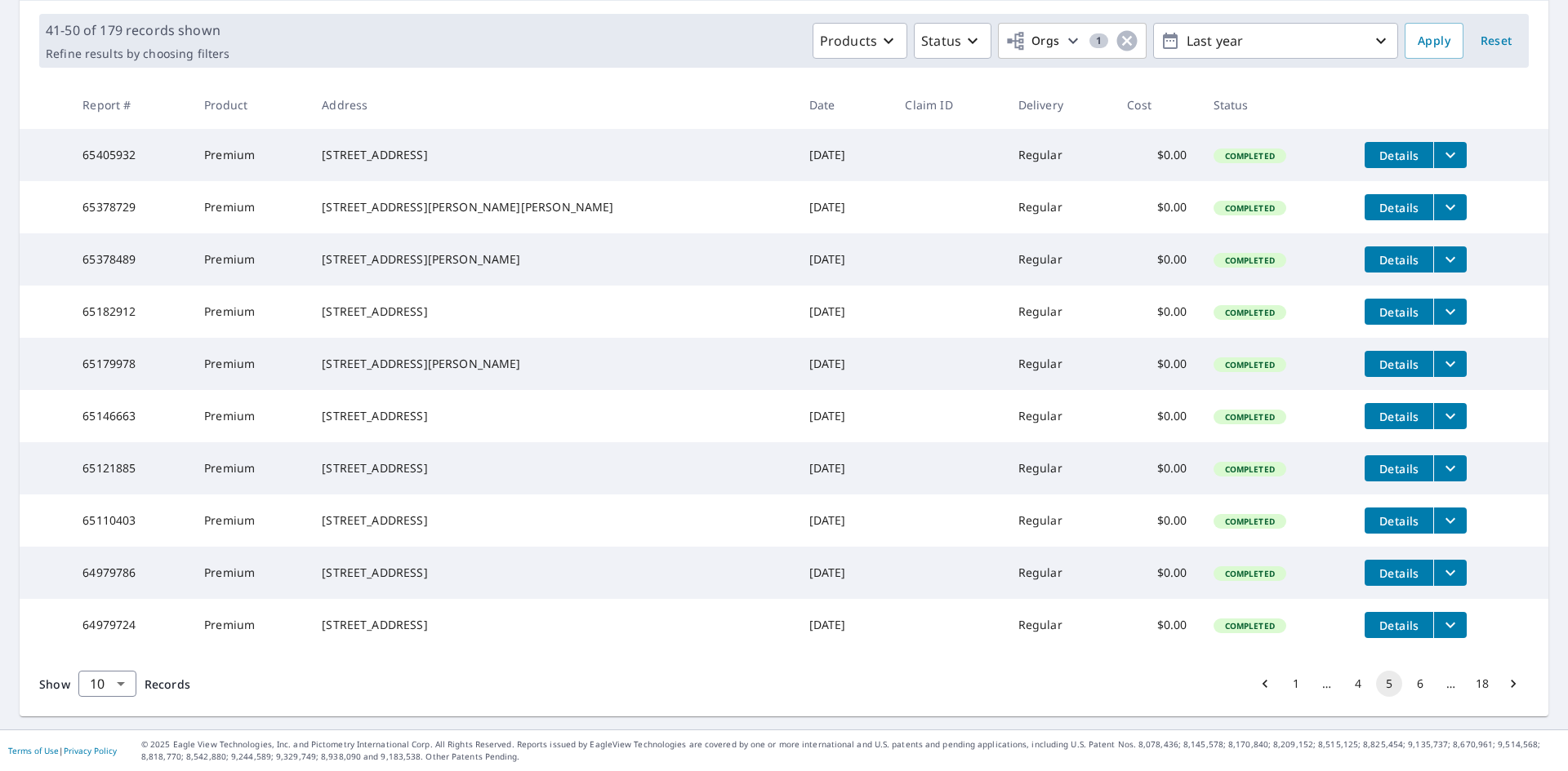
scroll to position [298, 0]
click at [1351, 676] on button "4" at bounding box center [1358, 684] width 26 height 26
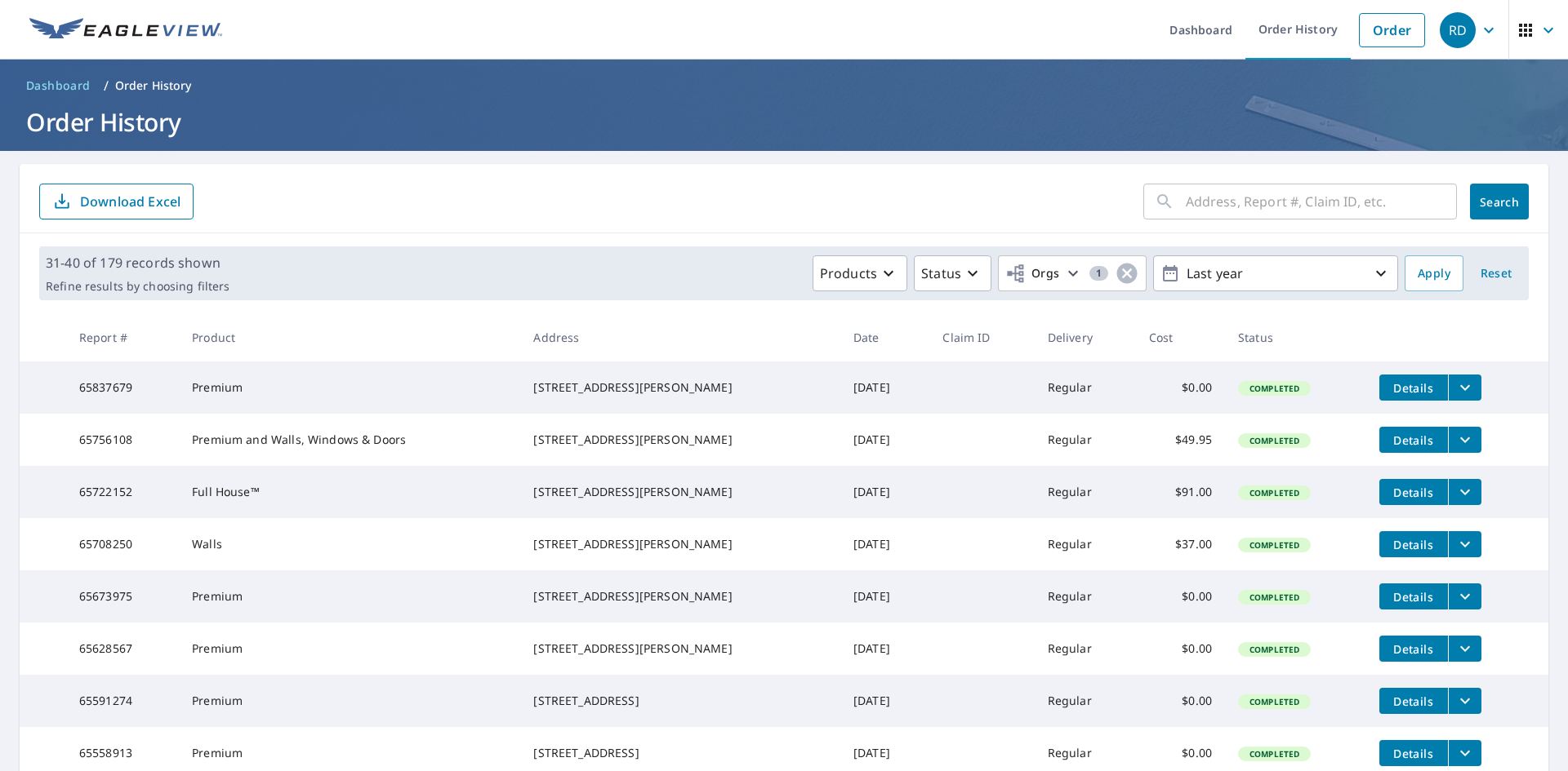
scroll to position [298, 0]
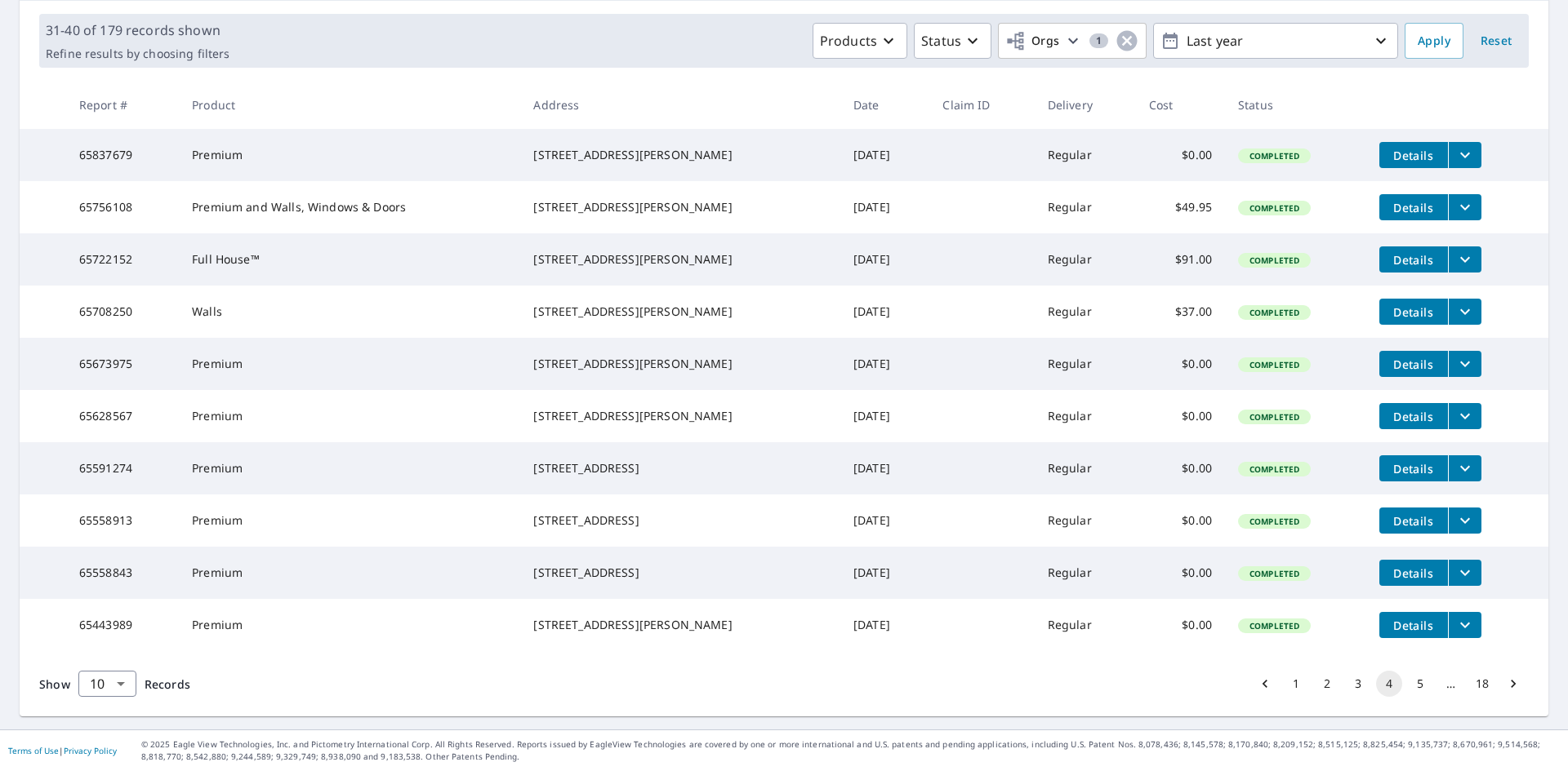
click at [1354, 688] on button "3" at bounding box center [1358, 684] width 26 height 26
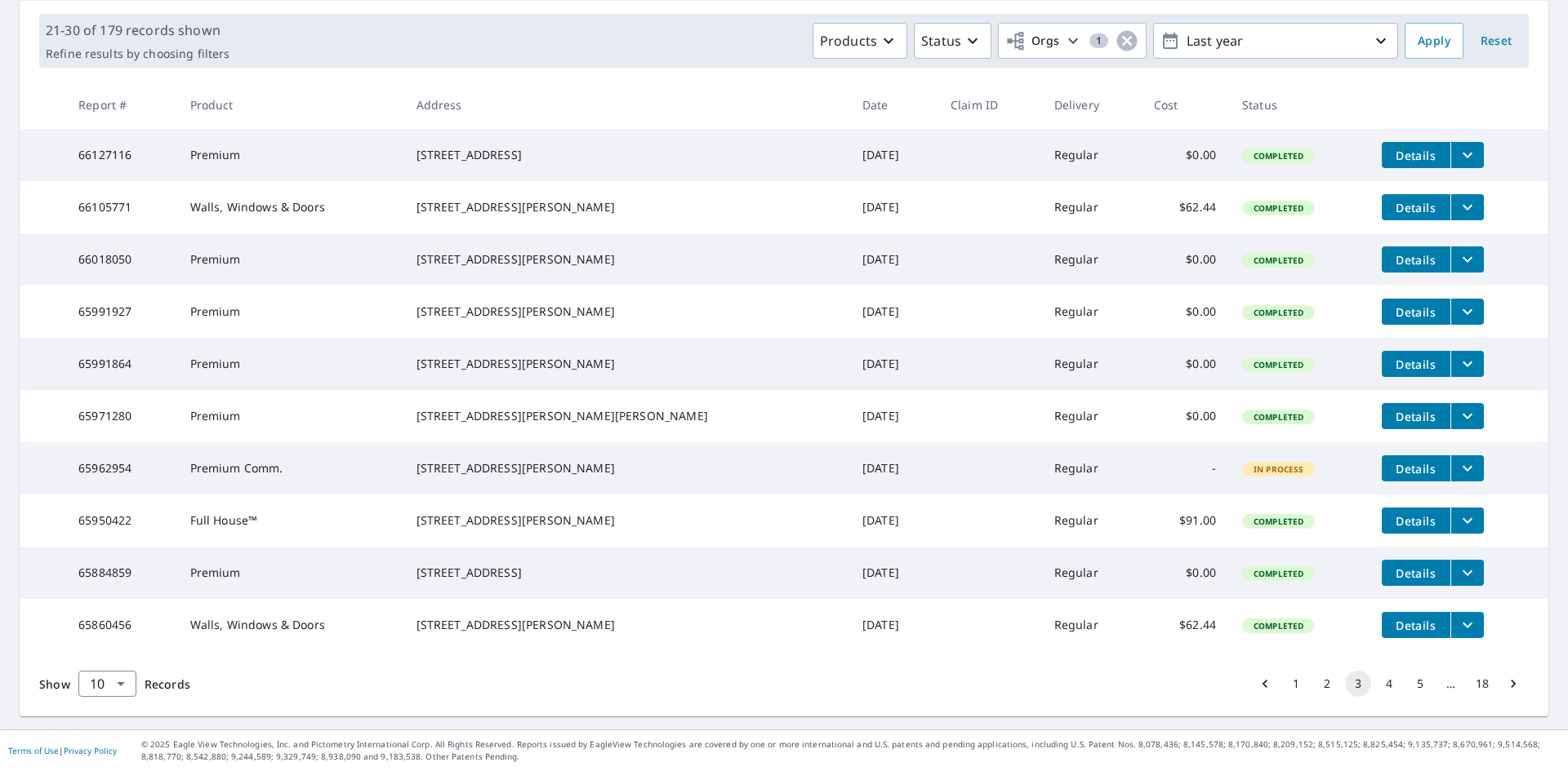
scroll to position [298, 0]
click at [1314, 679] on button "2" at bounding box center [1327, 684] width 26 height 26
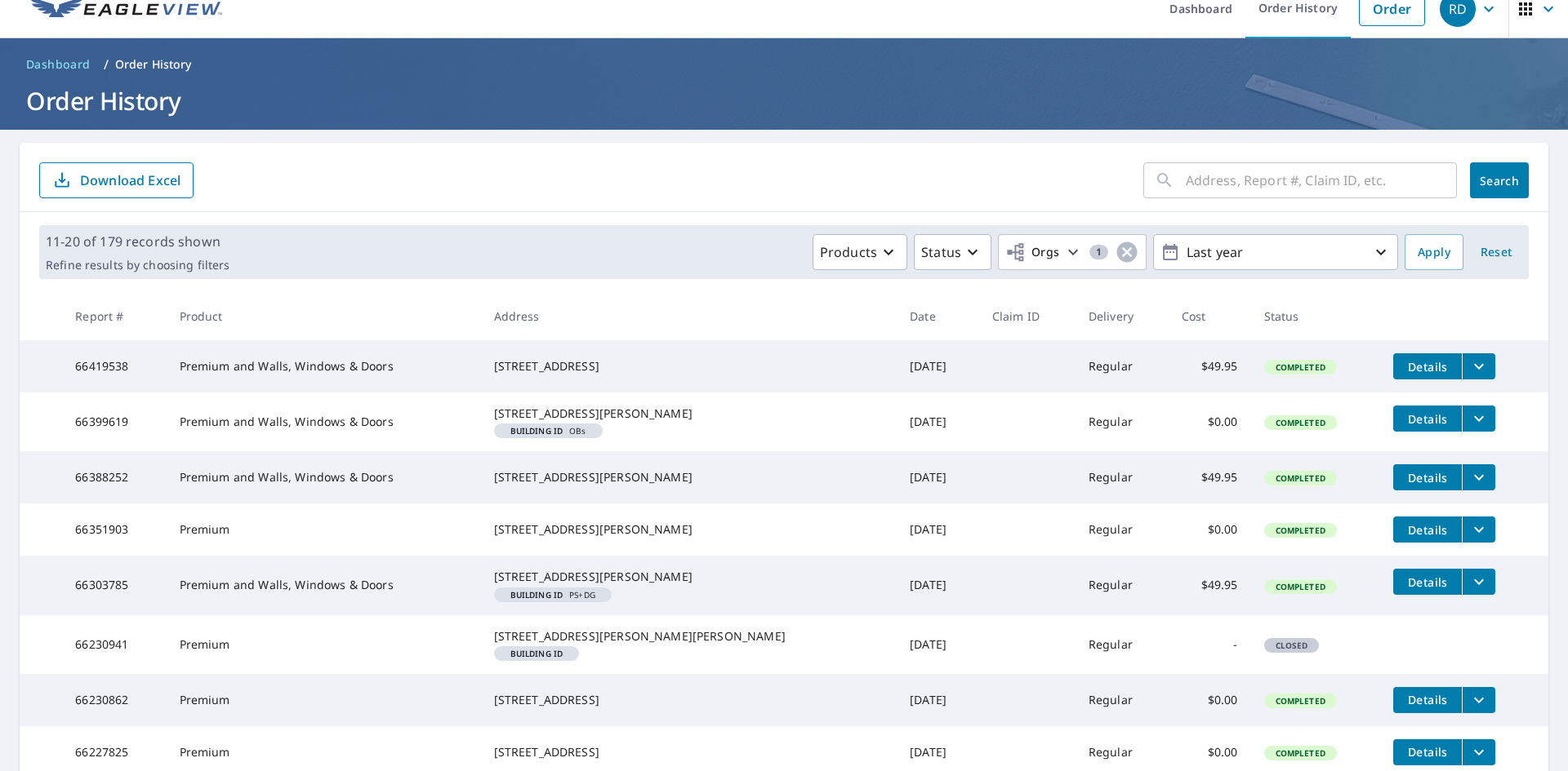
scroll to position [348, 0]
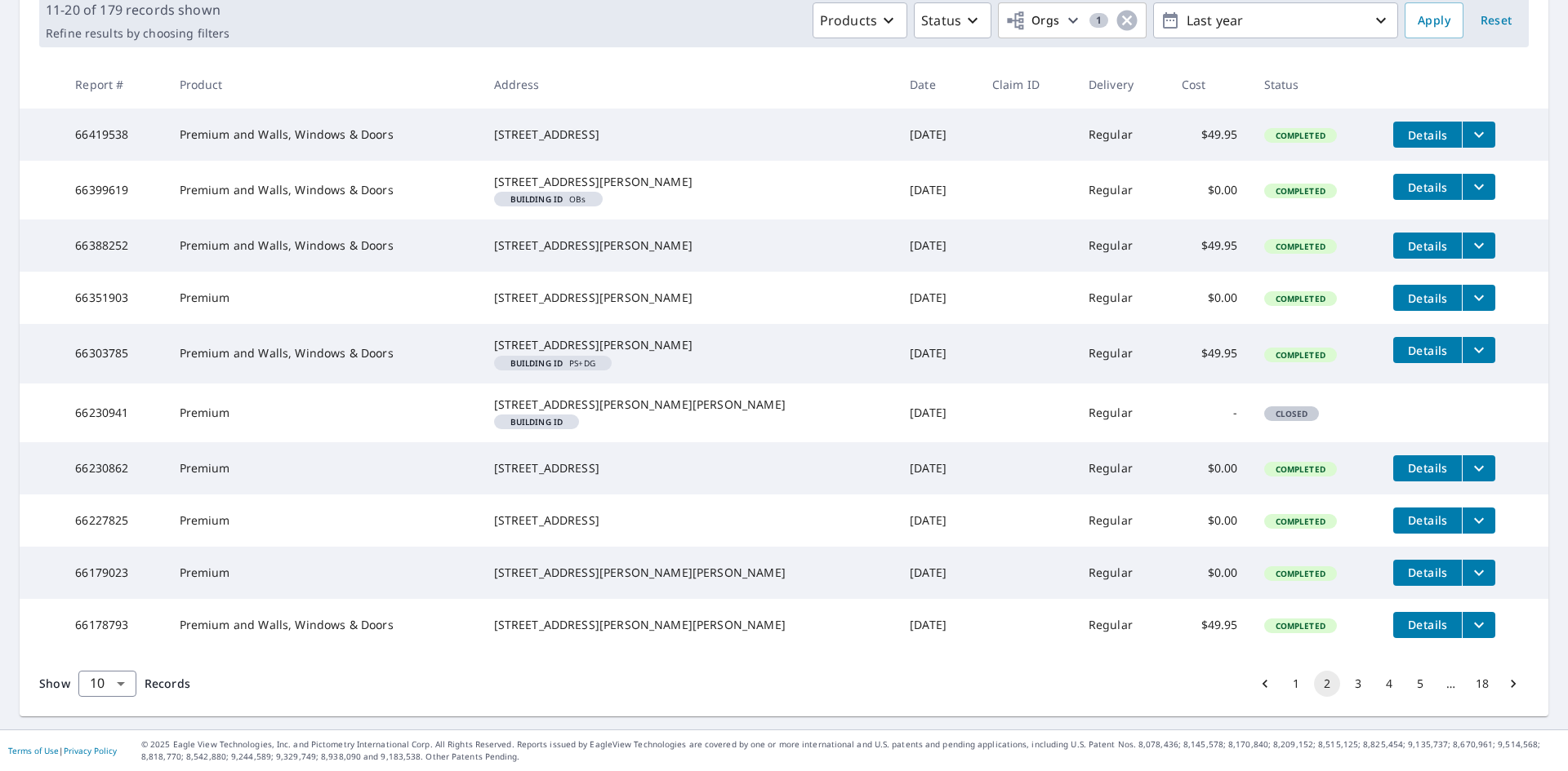
click at [1284, 692] on button "1" at bounding box center [1296, 684] width 26 height 26
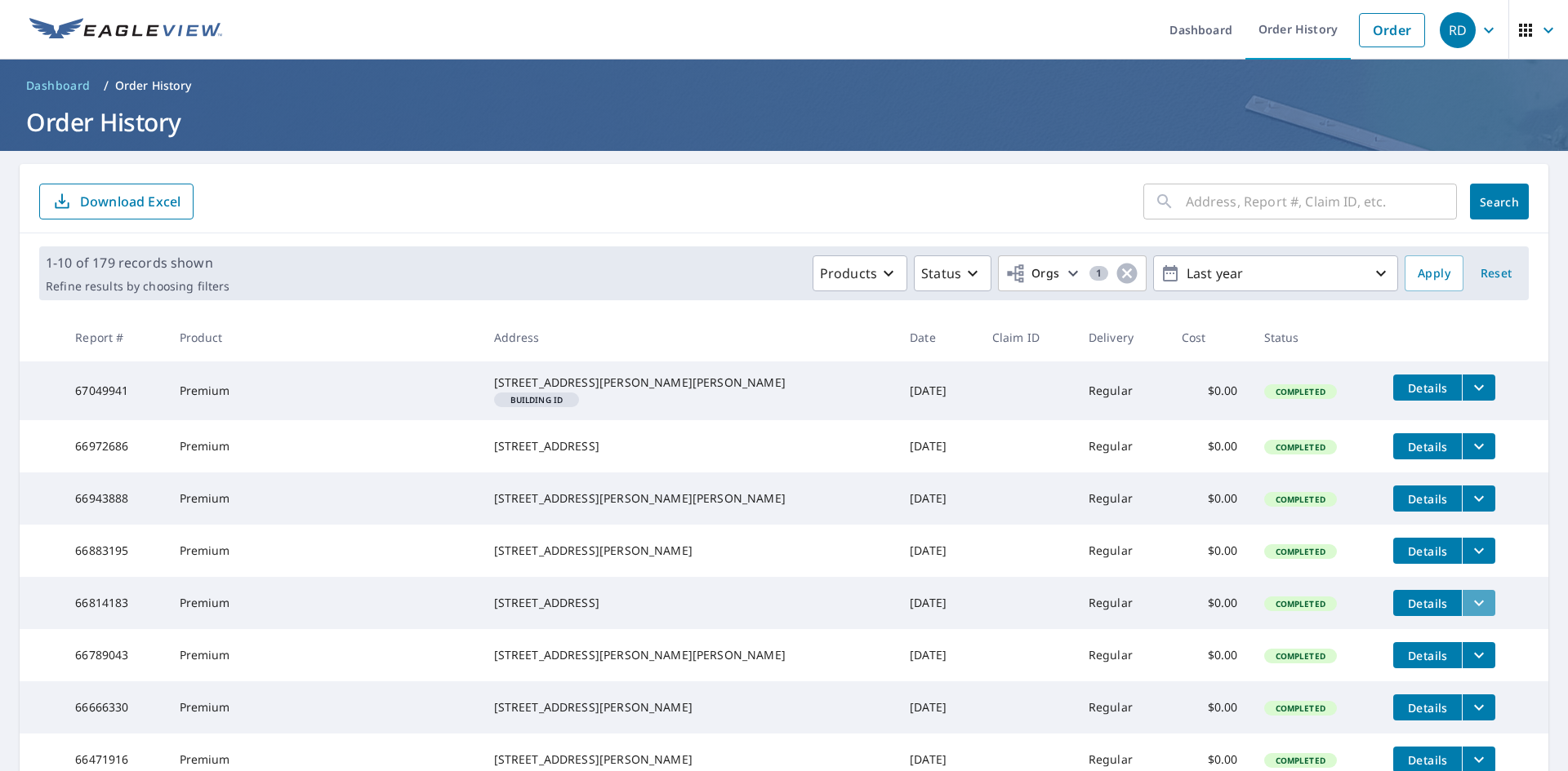
click at [1469, 613] on icon "filesDropdownBtn-66814183" at bounding box center [1478, 603] width 20 height 20
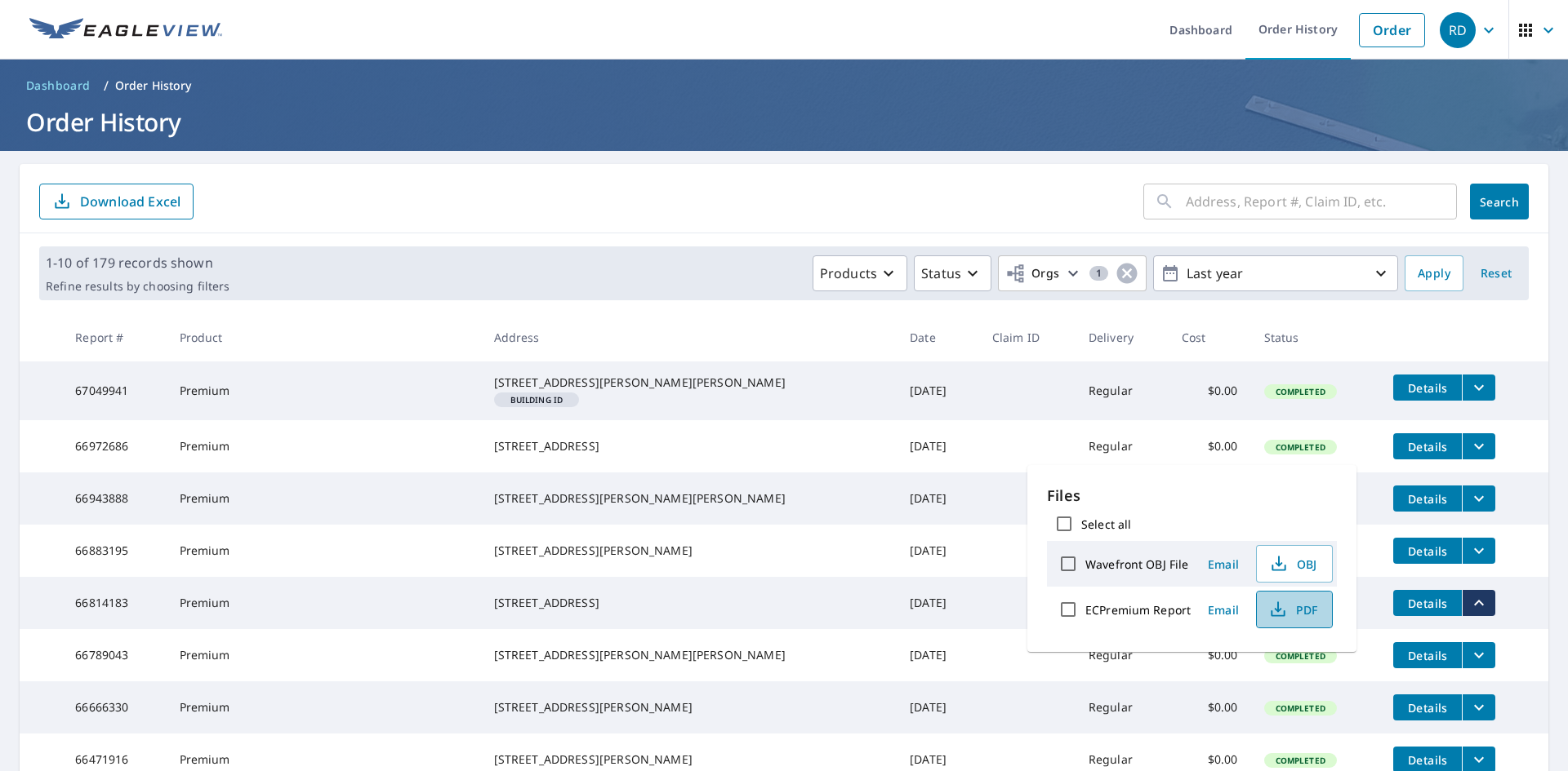
click at [1301, 611] on span "PDF" at bounding box center [1293, 610] width 53 height 20
